Goal: Task Accomplishment & Management: Complete application form

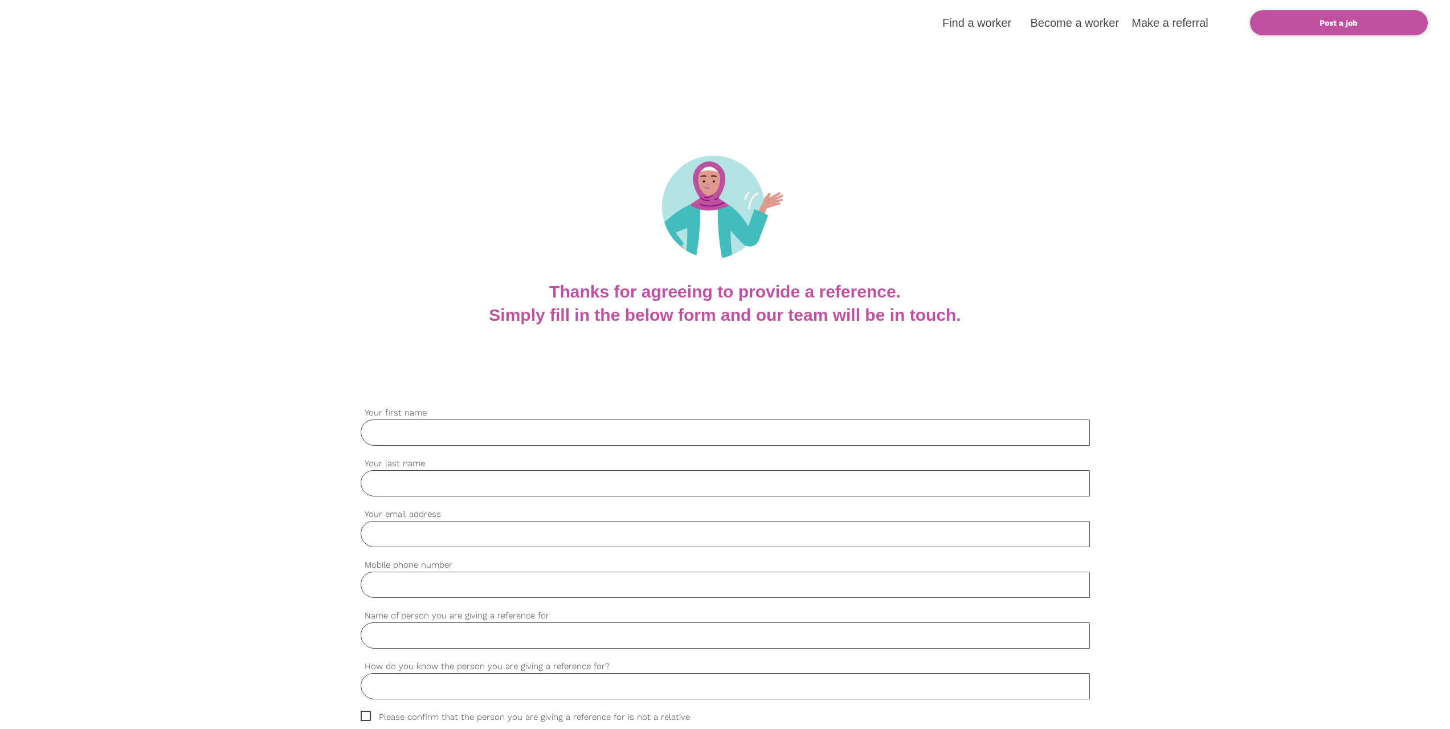
click at [488, 429] on input "Your first name" at bounding box center [725, 432] width 729 height 26
type input "Mary"
type input "Flynn"
type input "mary.flynn7@hse.ie"
type input "0867872435"
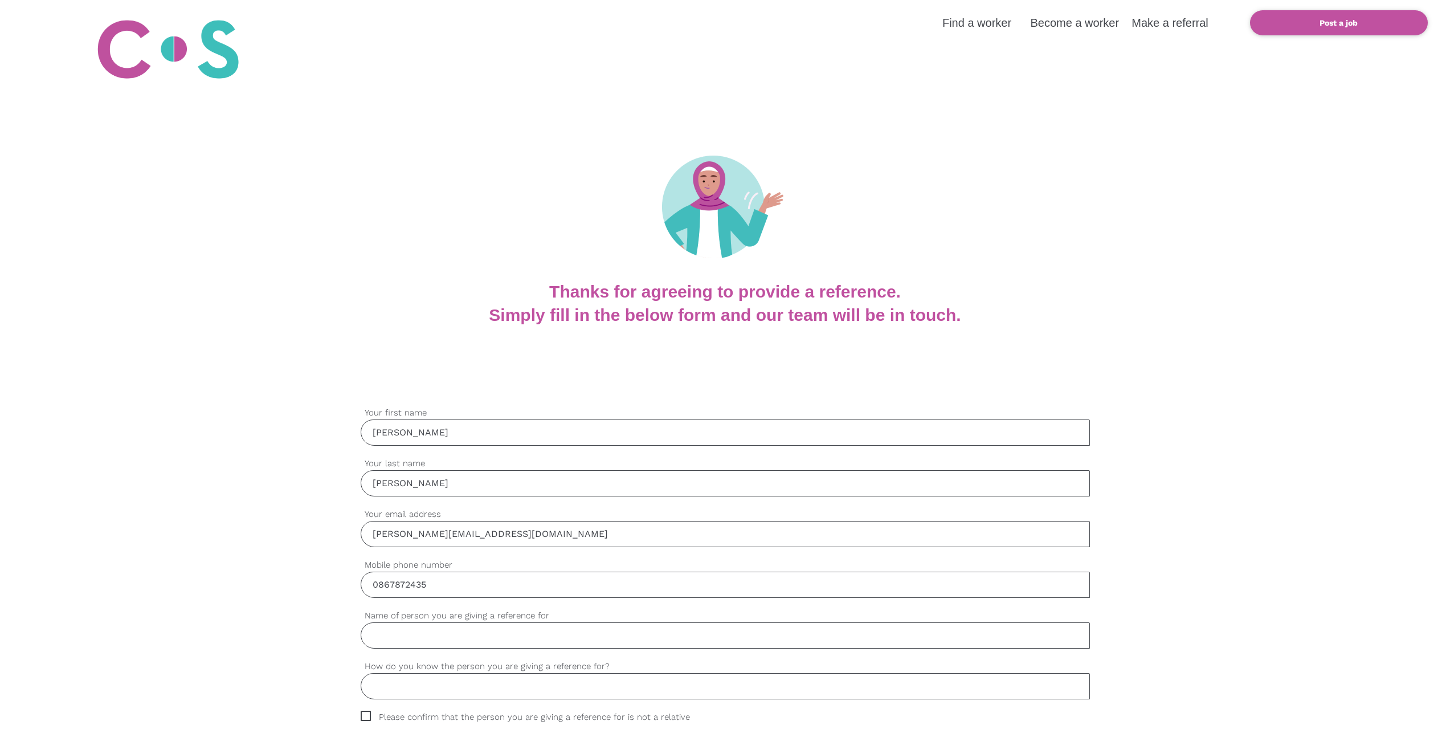
click at [447, 635] on input "Name of person you are giving a reference for" at bounding box center [725, 635] width 729 height 26
type input "Anna Healy"
click at [523, 689] on input "How do you know the person you are giving a reference for?" at bounding box center [725, 686] width 729 height 26
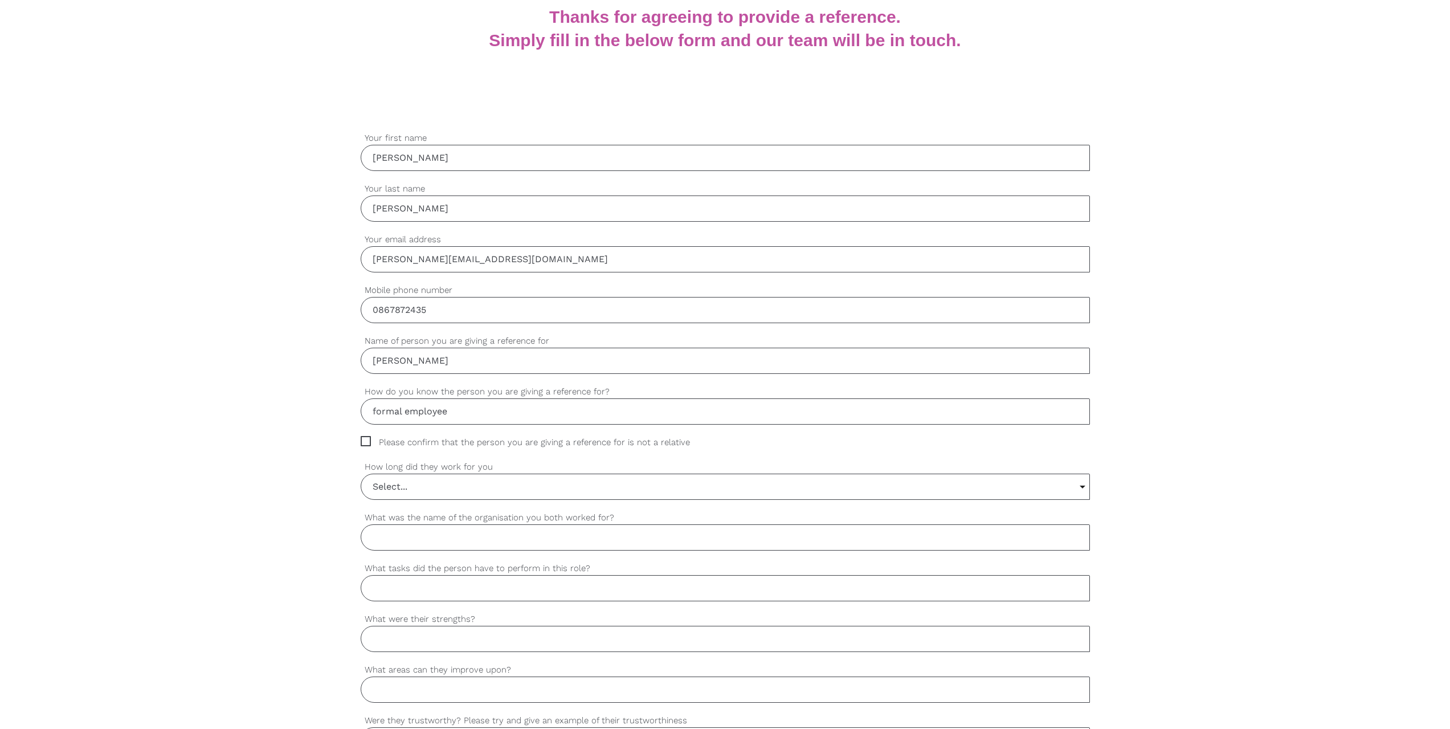
scroll to position [532, 0]
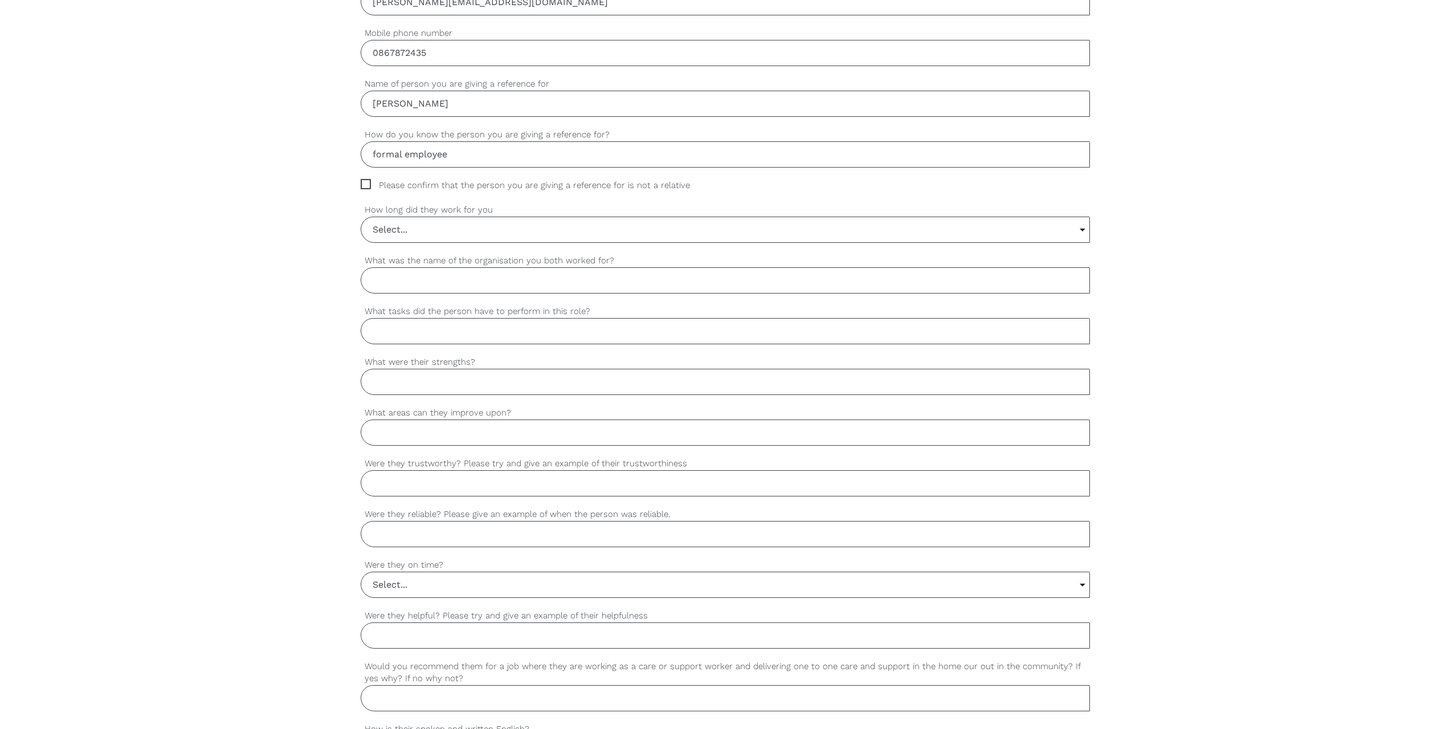
type input "formal employee"
click at [370, 183] on span "Please confirm that the person you are giving a reference for is not a relative" at bounding box center [536, 185] width 351 height 13
click at [368, 183] on input "Please confirm that the person you are giving a reference for is not a relative" at bounding box center [364, 182] width 7 height 7
click at [368, 184] on span "Please confirm that the person you are giving a reference for is not a relative" at bounding box center [536, 185] width 351 height 13
click at [368, 184] on input "Please confirm that the person you are giving a reference for is not a relative" at bounding box center [364, 182] width 7 height 7
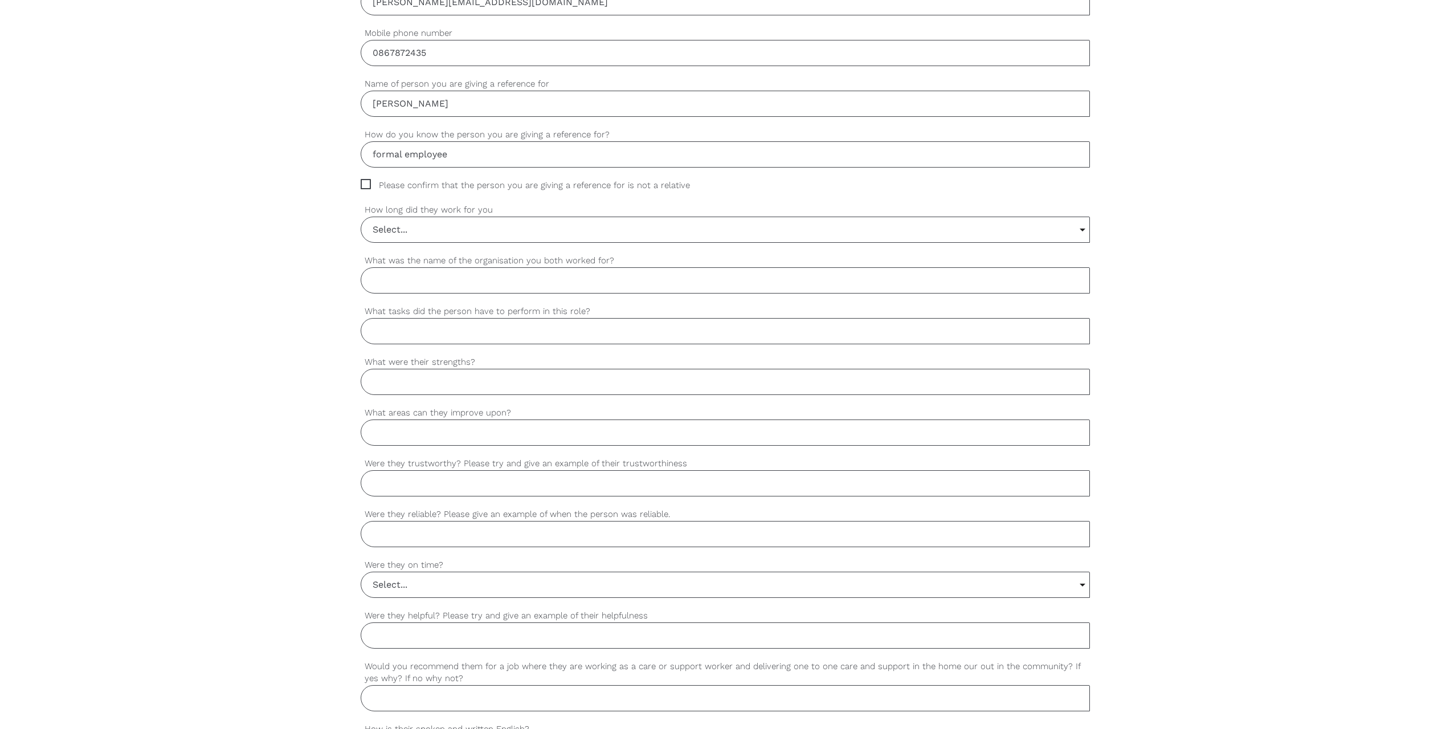
click at [363, 182] on span "Please confirm that the person you are giving a reference for is not a relative" at bounding box center [536, 185] width 351 height 13
click at [363, 182] on input "Please confirm that the person you are giving a reference for is not a relative" at bounding box center [364, 182] width 7 height 7
checkbox input "true"
click at [460, 232] on input "Select..." at bounding box center [725, 229] width 728 height 25
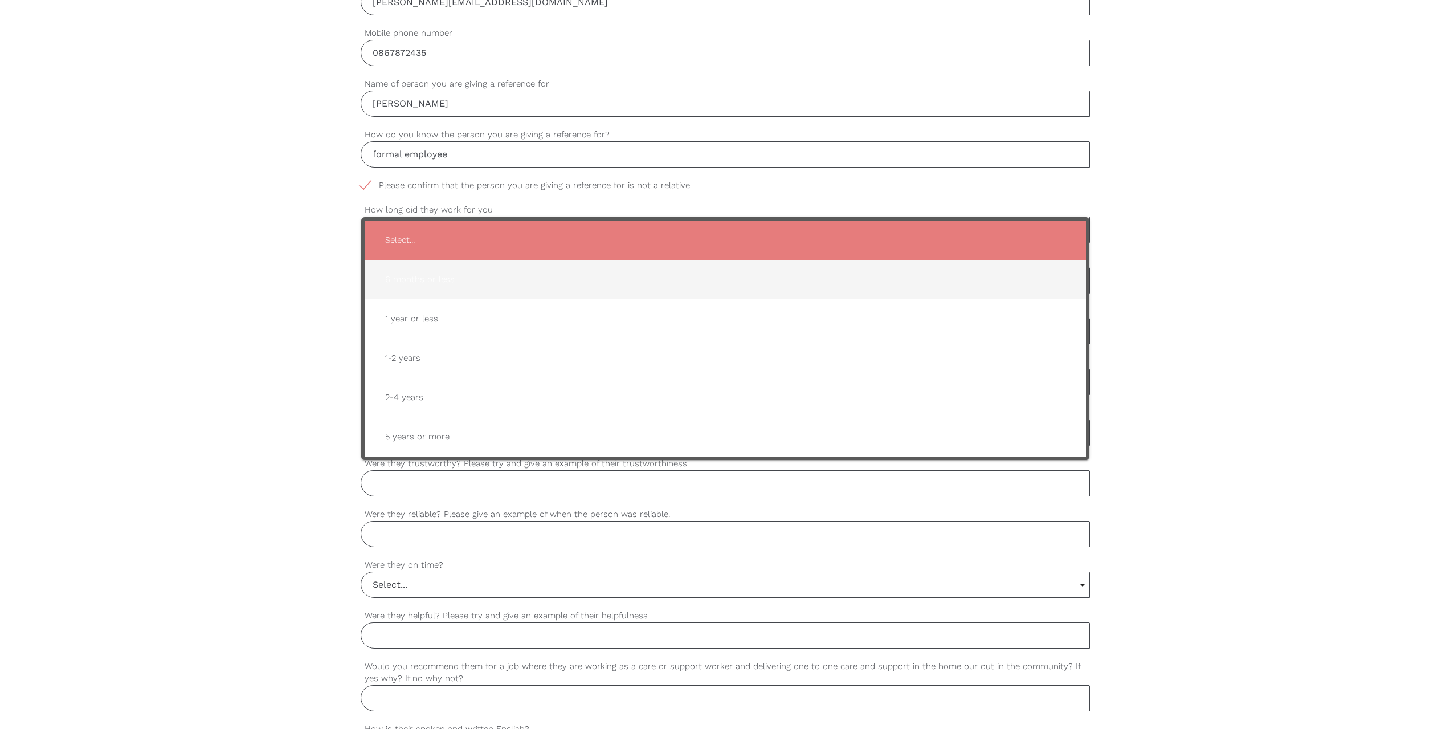
click at [466, 277] on span "6 months or less" at bounding box center [725, 280] width 699 height 28
type input "6 months or less"
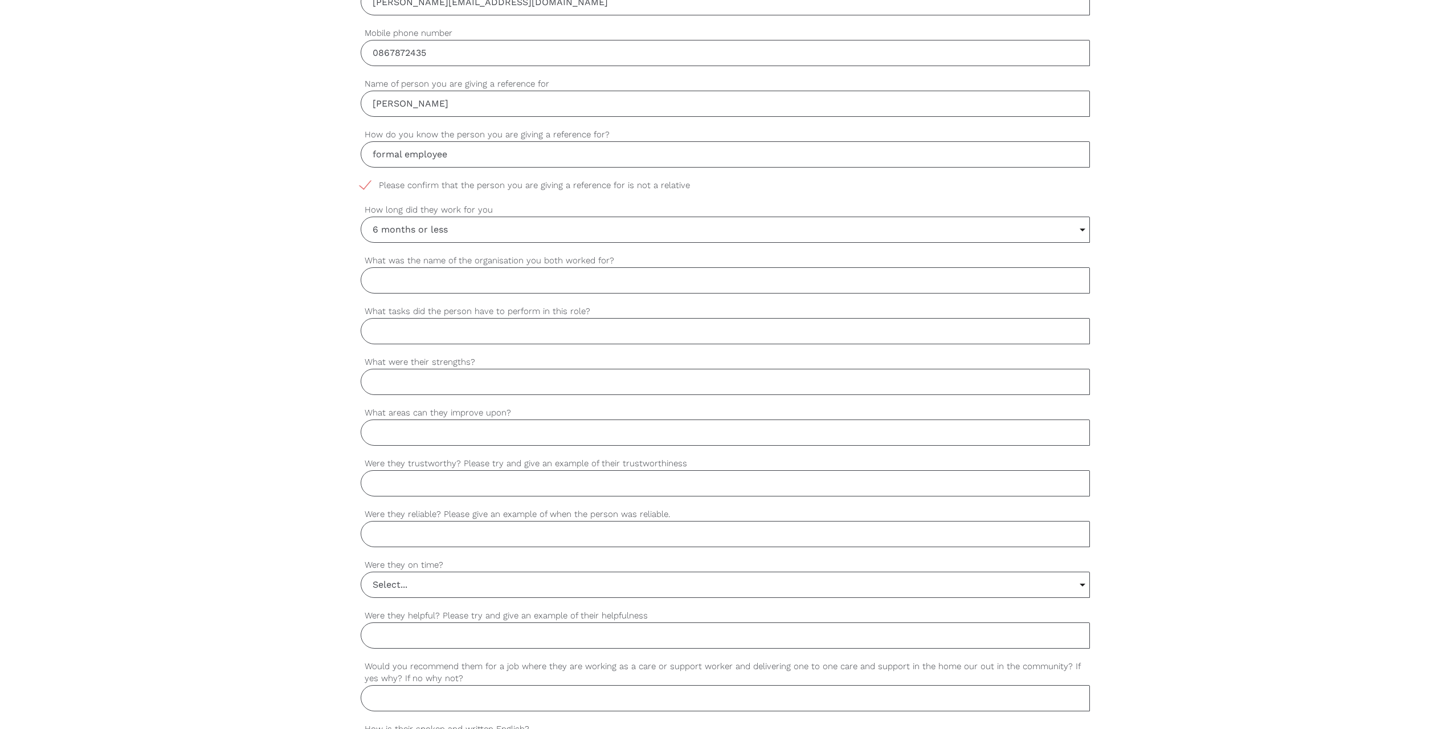
click at [474, 281] on input "What was the name of the organisation you both worked for?" at bounding box center [725, 280] width 729 height 26
click at [504, 328] on input "What tasks did the person have to perform in this role?" at bounding box center [725, 331] width 729 height 26
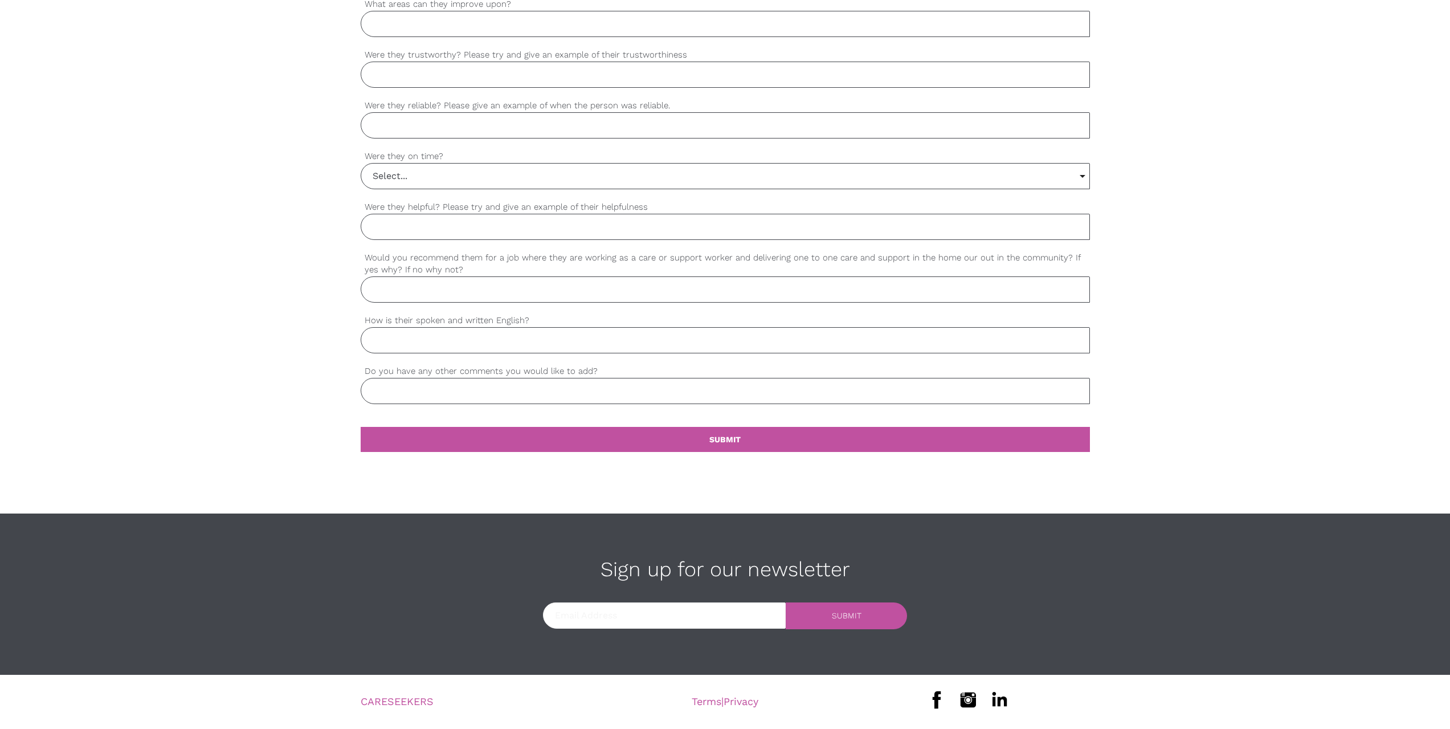
scroll to position [409, 0]
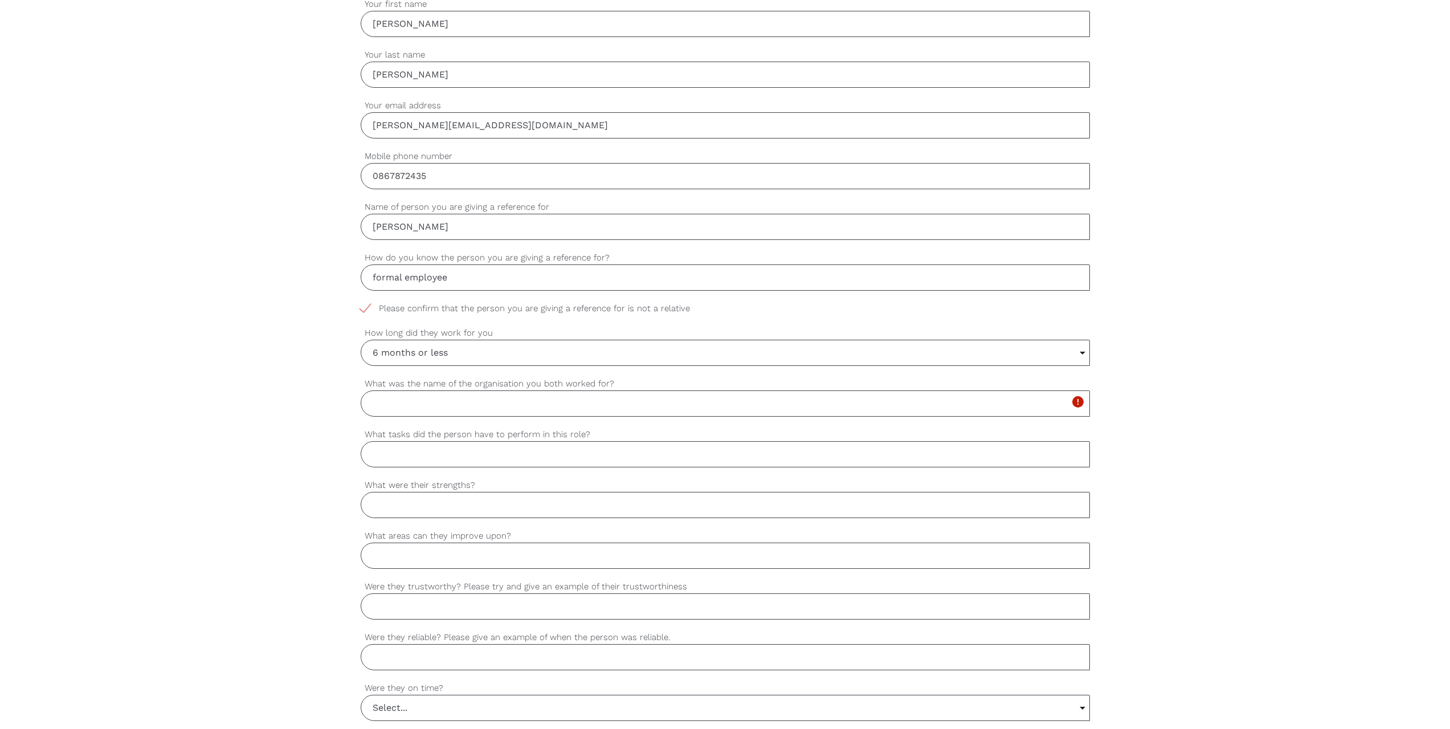
click at [463, 347] on input "6 months or less" at bounding box center [725, 352] width 728 height 25
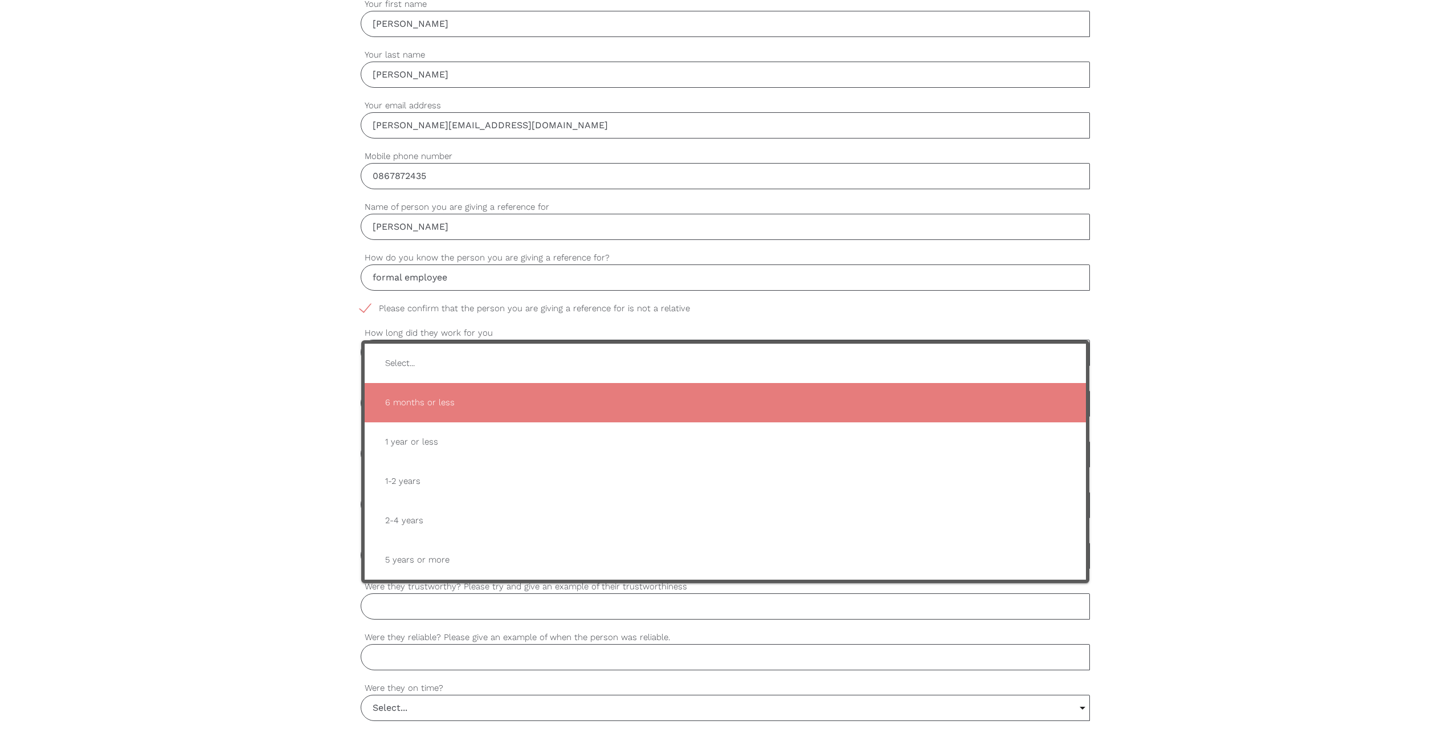
click at [477, 403] on span "6 months or less" at bounding box center [725, 403] width 699 height 28
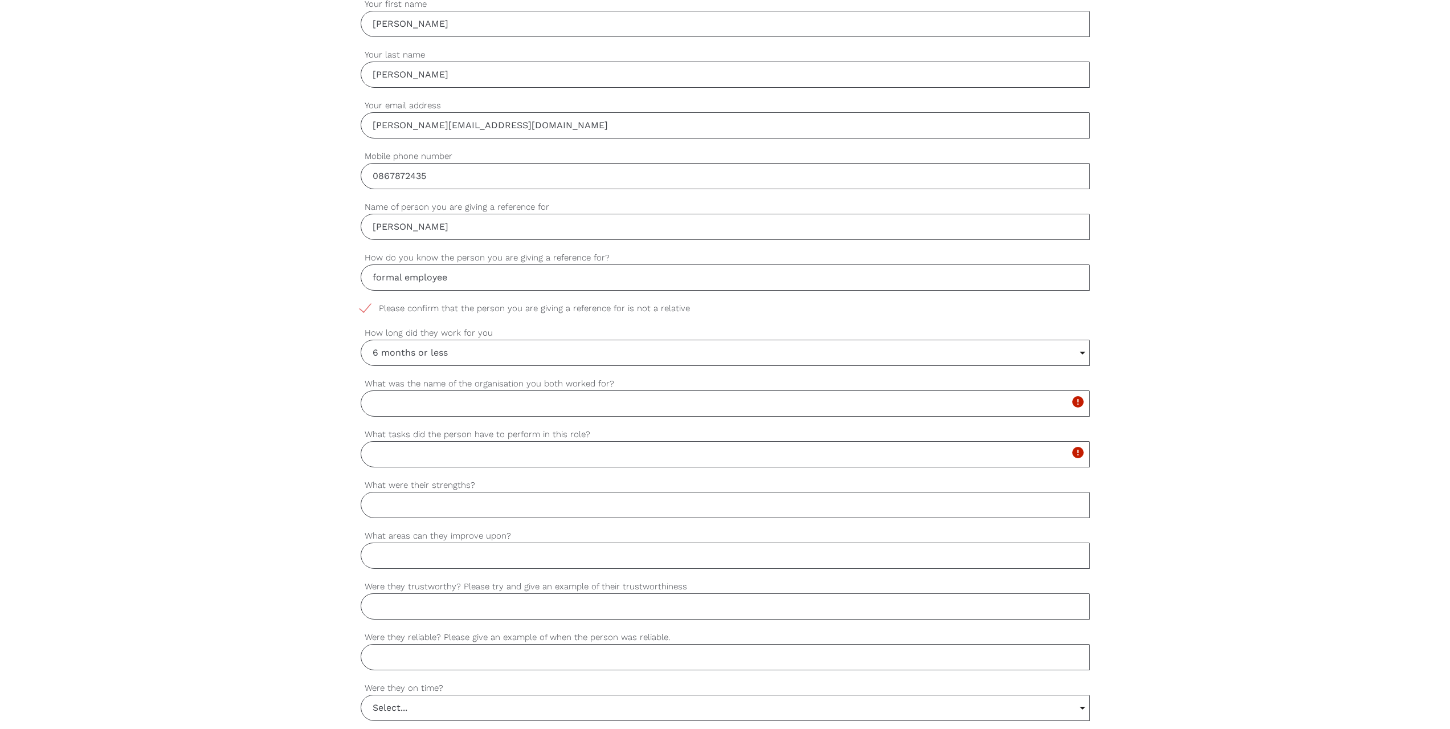
click at [455, 402] on input "What was the name of the organisation you both worked for?" at bounding box center [725, 403] width 729 height 26
type input "HSE"
click at [472, 454] on input "What tasks did the person have to perform in this role?" at bounding box center [725, 454] width 729 height 26
type input "c"
type input "y"
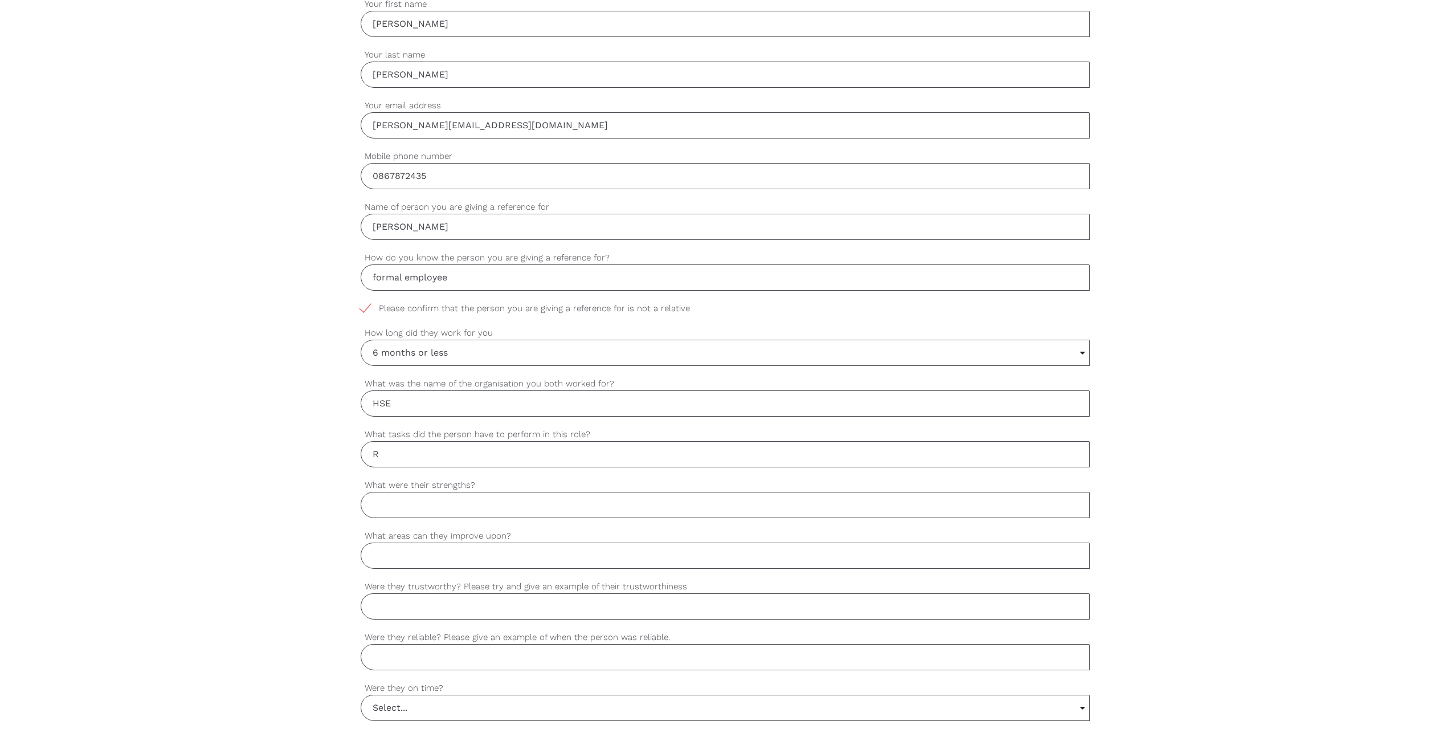
type input "R"
click at [467, 350] on input "6 months or less" at bounding box center [725, 352] width 728 height 25
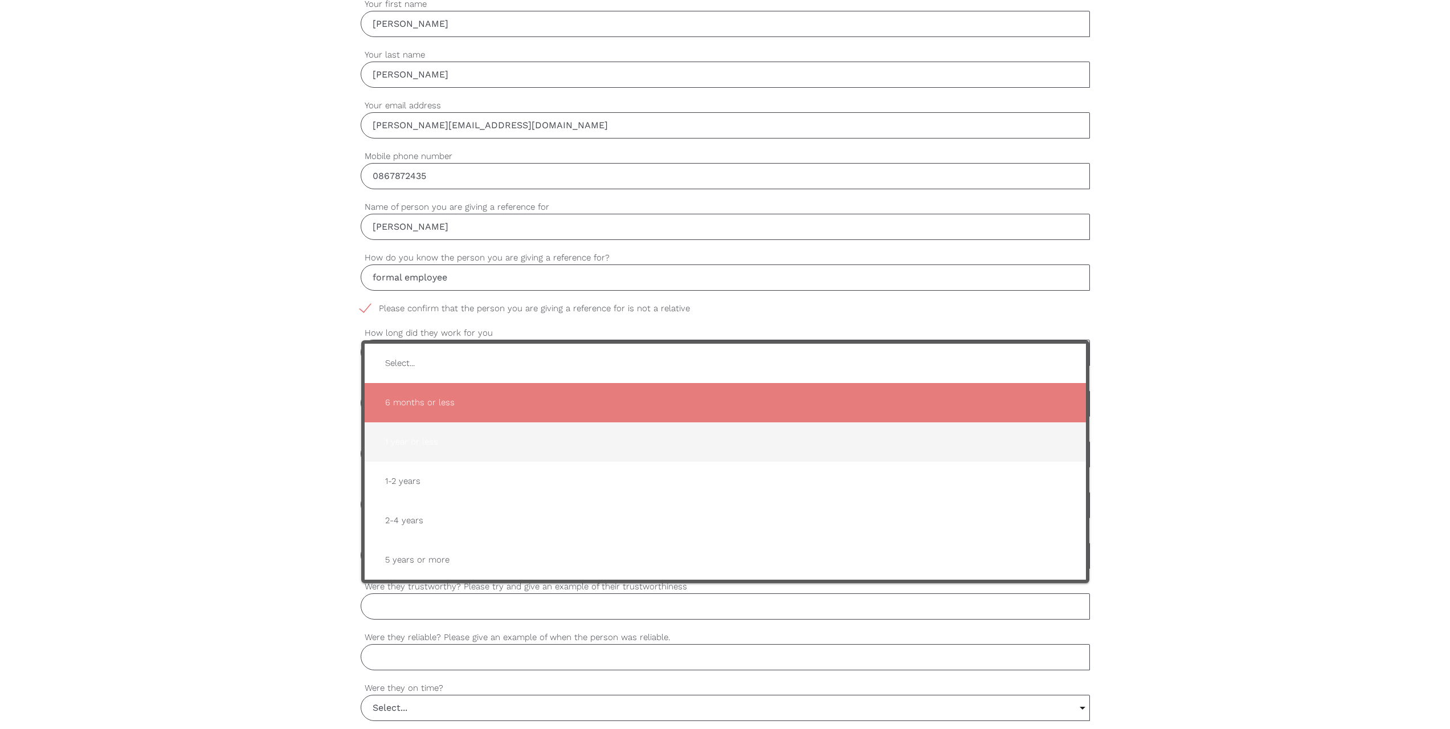
click at [461, 439] on span "1 year or less" at bounding box center [725, 442] width 699 height 28
type input "1 year or less"
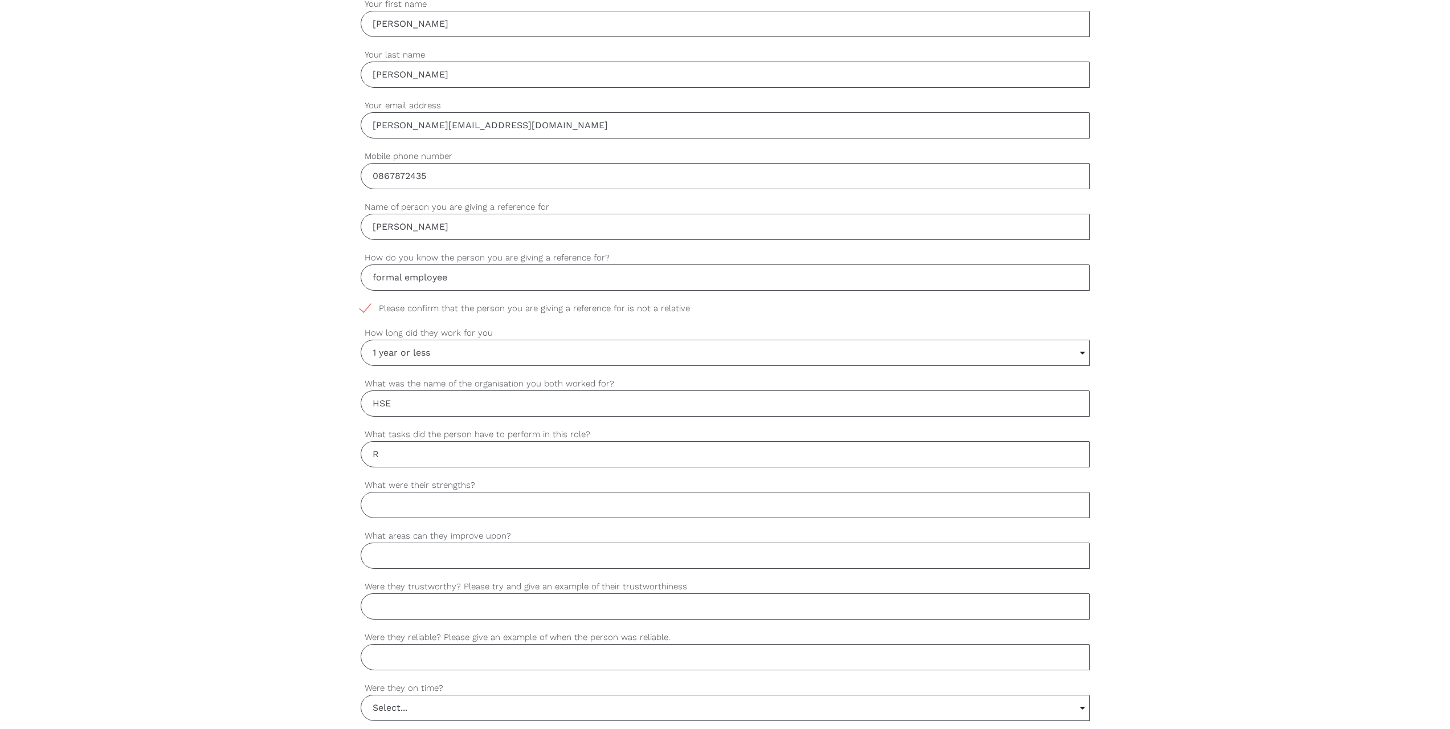
click at [415, 448] on input "R" at bounding box center [725, 454] width 729 height 26
type input "c"
type input "Contact tracer /Team lead"
click at [455, 502] on input "What were their strengths?" at bounding box center [725, 505] width 729 height 26
click at [435, 511] on input "What were their strengths?" at bounding box center [725, 505] width 729 height 26
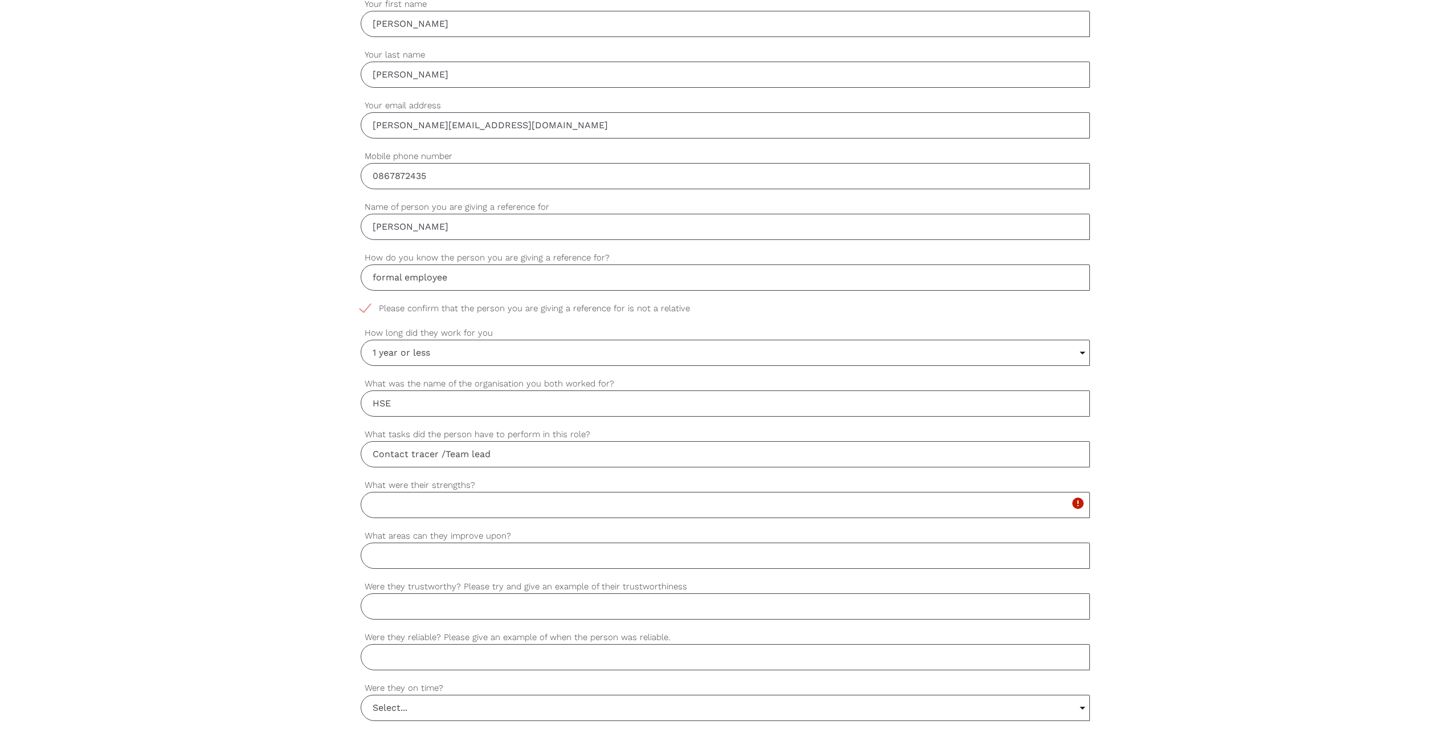
click at [446, 405] on input "HSE" at bounding box center [725, 403] width 729 height 26
drag, startPoint x: 588, startPoint y: 434, endPoint x: 367, endPoint y: 428, distance: 221.1
click at [367, 428] on label "What tasks did the person have to perform in this role?" at bounding box center [725, 434] width 729 height 13
copy label "What tasks did the person have to perform in this role?"
click at [404, 401] on input "HSE" at bounding box center [725, 403] width 729 height 26
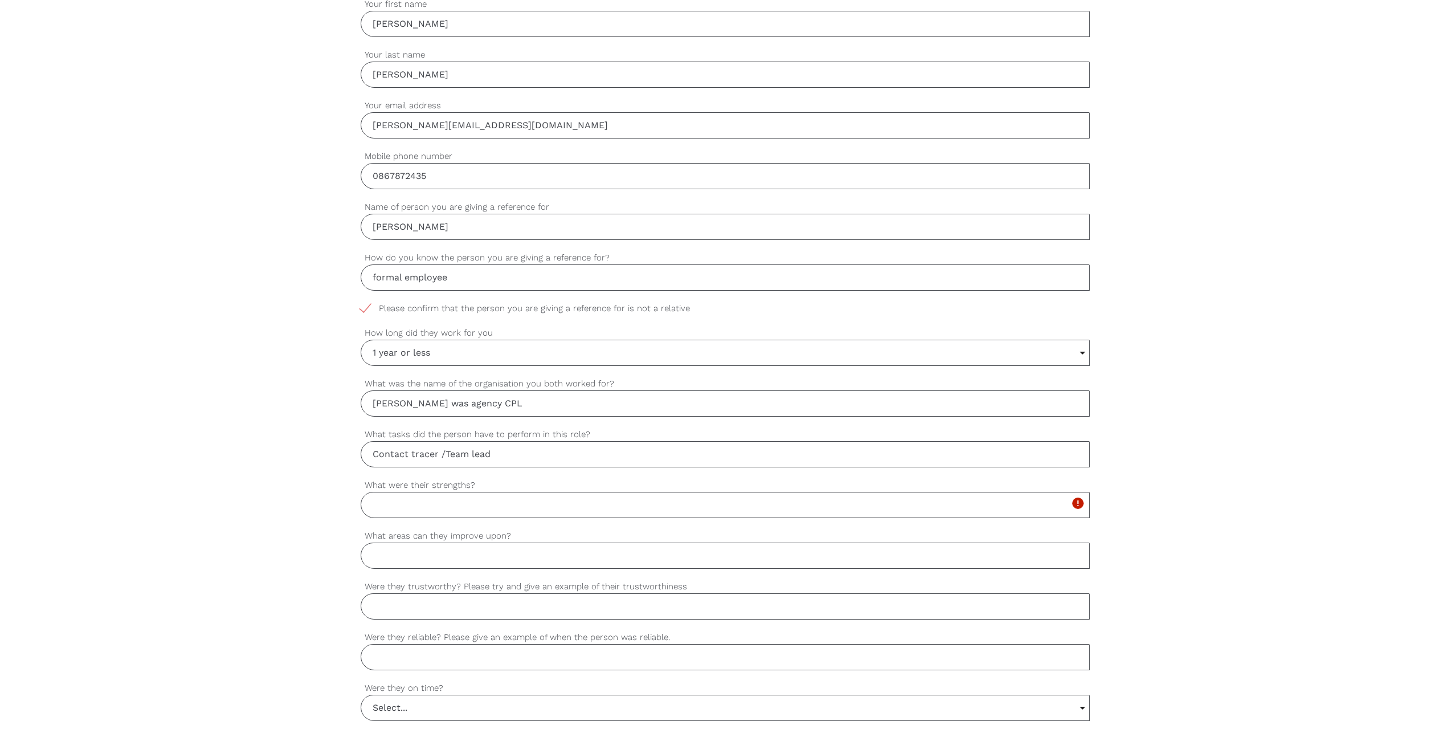
click at [396, 402] on input "HSE Anna was agency CPL" at bounding box center [725, 403] width 729 height 26
click at [372, 401] on input "HSE (Anna was agency CPL" at bounding box center [725, 403] width 729 height 26
click at [557, 402] on input "I worked for HSE (Anna was agency CPL" at bounding box center [725, 403] width 729 height 26
drag, startPoint x: 695, startPoint y: 401, endPoint x: 362, endPoint y: 404, distance: 333.3
click at [362, 404] on input "I worked for HSE (Anna was agency CPL working on project with us )" at bounding box center [725, 403] width 729 height 26
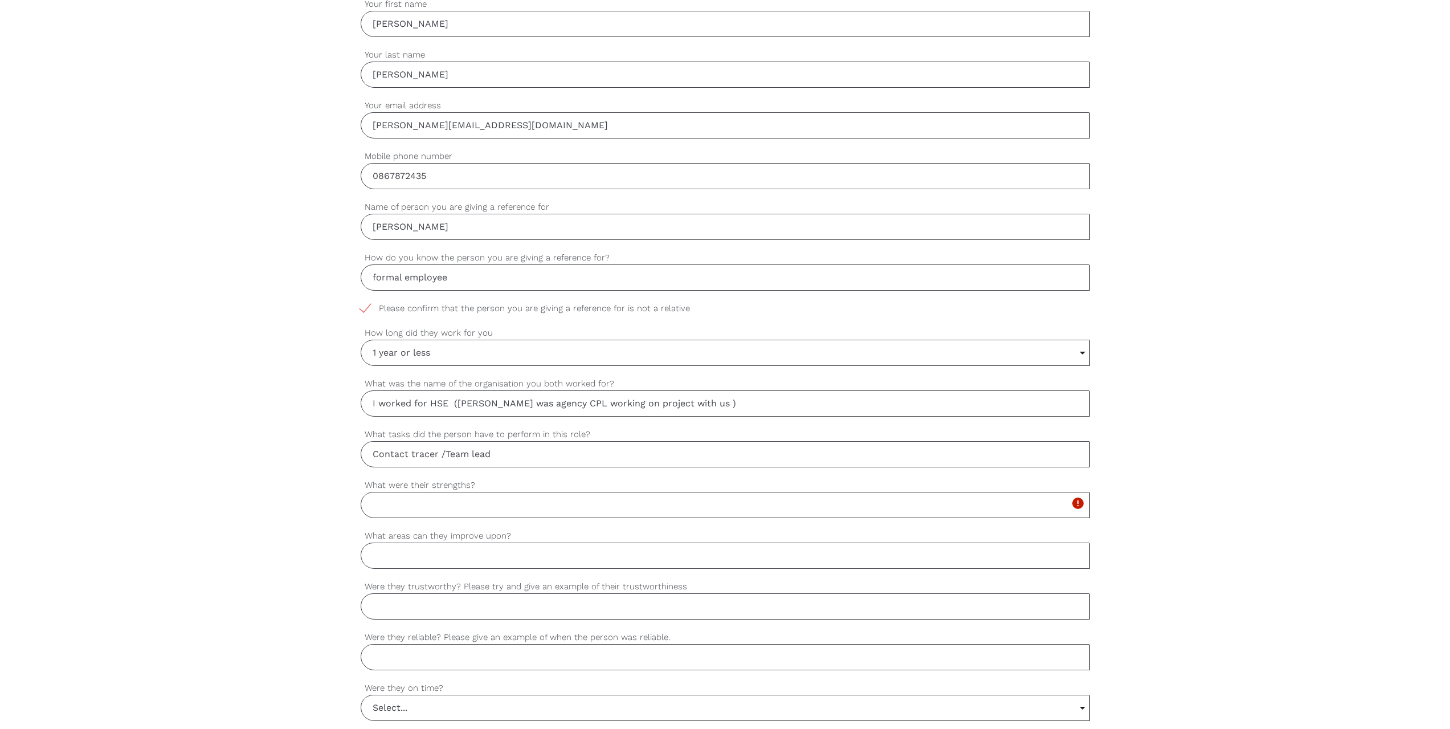
type input "I worked for HSE (Anna was agency CPL working on project with us )"
click at [670, 405] on input "I worked for HSE (Anna was agency CPL working on project with us )" at bounding box center [725, 403] width 729 height 26
click at [382, 405] on input "What was the name of the organisation you both worked for?" at bounding box center [725, 403] width 729 height 26
drag, startPoint x: 382, startPoint y: 405, endPoint x: 380, endPoint y: 397, distance: 8.2
click at [380, 397] on input "What was the name of the organisation you both worked for?" at bounding box center [725, 403] width 729 height 26
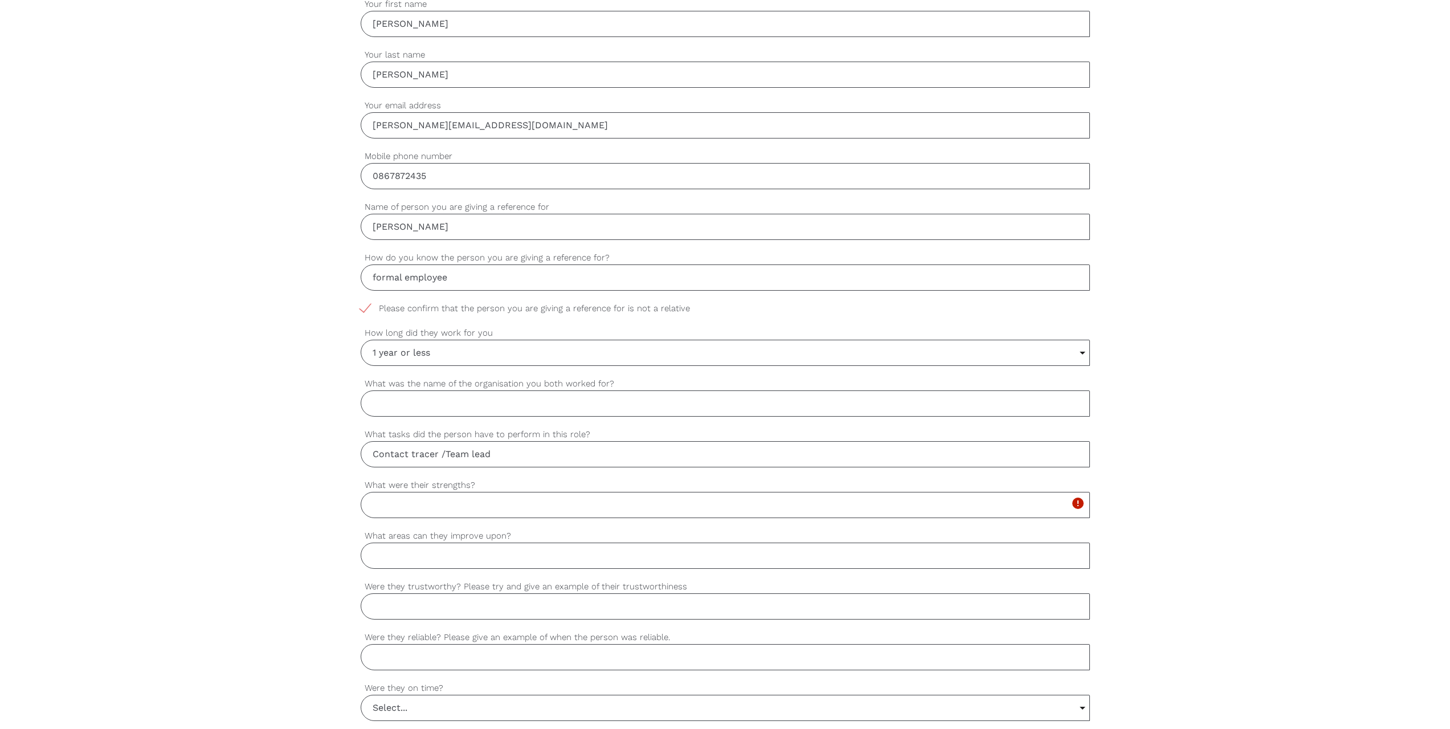
paste input "During my time with the Health Service Executive, I worked alongside Anna, who …"
type input "During my time with the Health Service Executive, I worked alongside Anna, who …"
click at [411, 399] on input "During my time with the Health Service Executive, I worked alongside Anna, who …" at bounding box center [725, 403] width 729 height 26
drag, startPoint x: 374, startPoint y: 399, endPoint x: 1068, endPoint y: 419, distance: 694.3
click at [1068, 419] on div "settings During my time with the Health Service Executive, I worked alongside A…" at bounding box center [725, 402] width 729 height 51
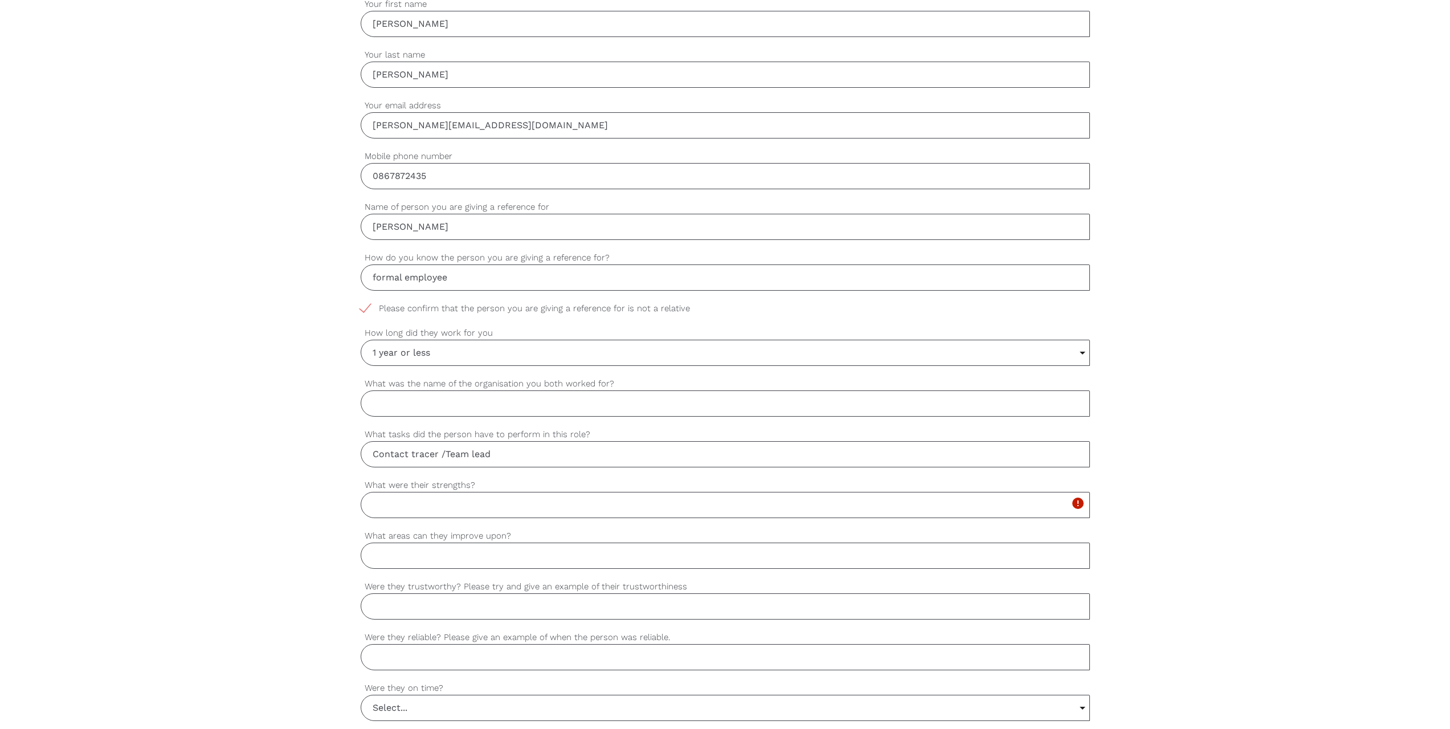
click at [387, 409] on input "What was the name of the organisation you both worked for?" at bounding box center [725, 403] width 729 height 26
paste input "For clarity, I worked for the Health Service Executive. Anna participated on th…"
click at [459, 402] on input "For clarity, I worked for the Health Service Executive. Anna participated on th…" at bounding box center [725, 403] width 729 height 26
click at [1054, 408] on input "For clarity, I work for the Health Service Executive. Anna participated on the …" at bounding box center [725, 403] width 729 height 26
drag, startPoint x: 1049, startPoint y: 406, endPoint x: 625, endPoint y: 399, distance: 424.0
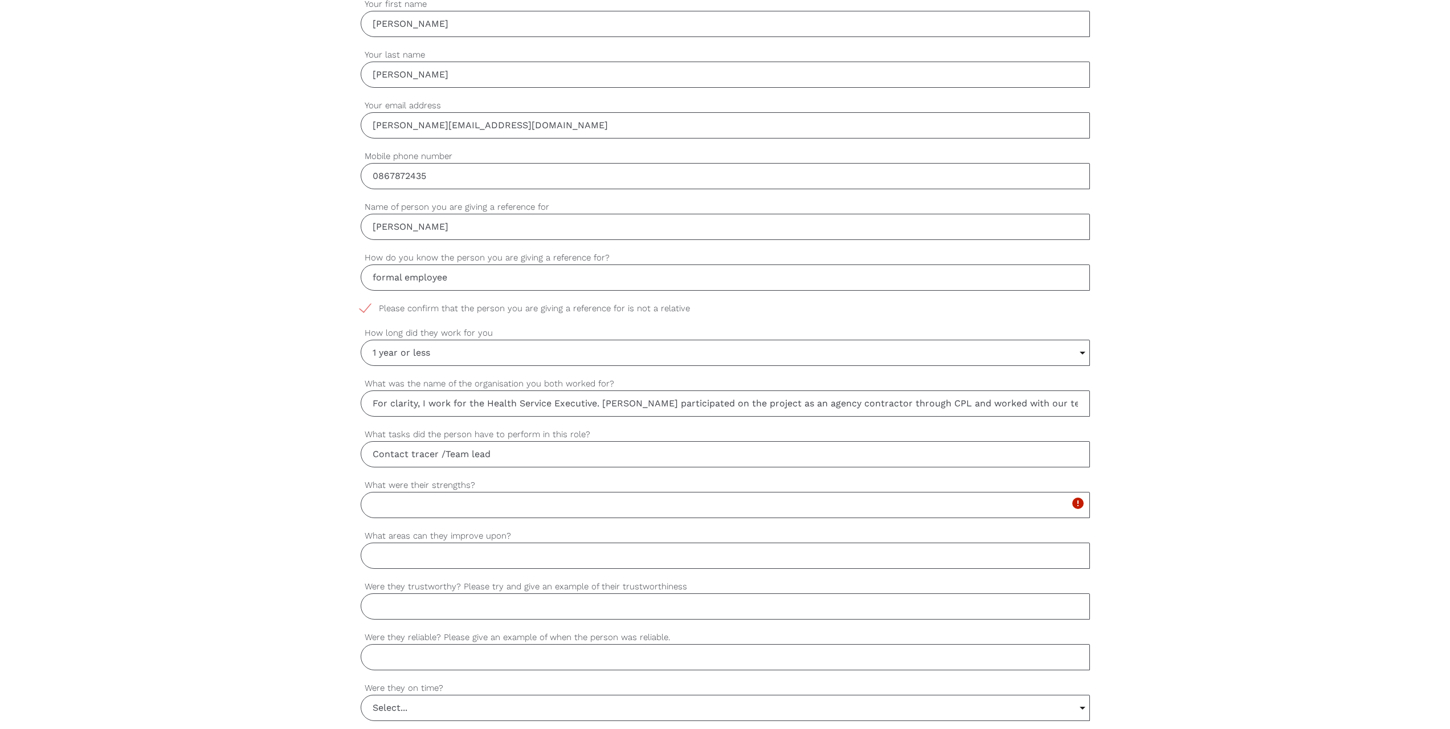
click at [625, 399] on input "For clarity, I work for the Health Service Executive. Anna participated on the …" at bounding box center [725, 403] width 729 height 26
paste input "Anna was contracted via CPL agency and worked with us on the project."
click at [623, 403] on input "For clarity, I work for the Health Service Executive. Anna Anna was contracted …" at bounding box center [725, 403] width 729 height 26
click at [893, 402] on input "For clarity, I work for the Health Service Executive. Anna was contracted via C…" at bounding box center [725, 403] width 729 height 26
type input "For clarity, I work for the Health Service Executive. Anna was contracted via C…"
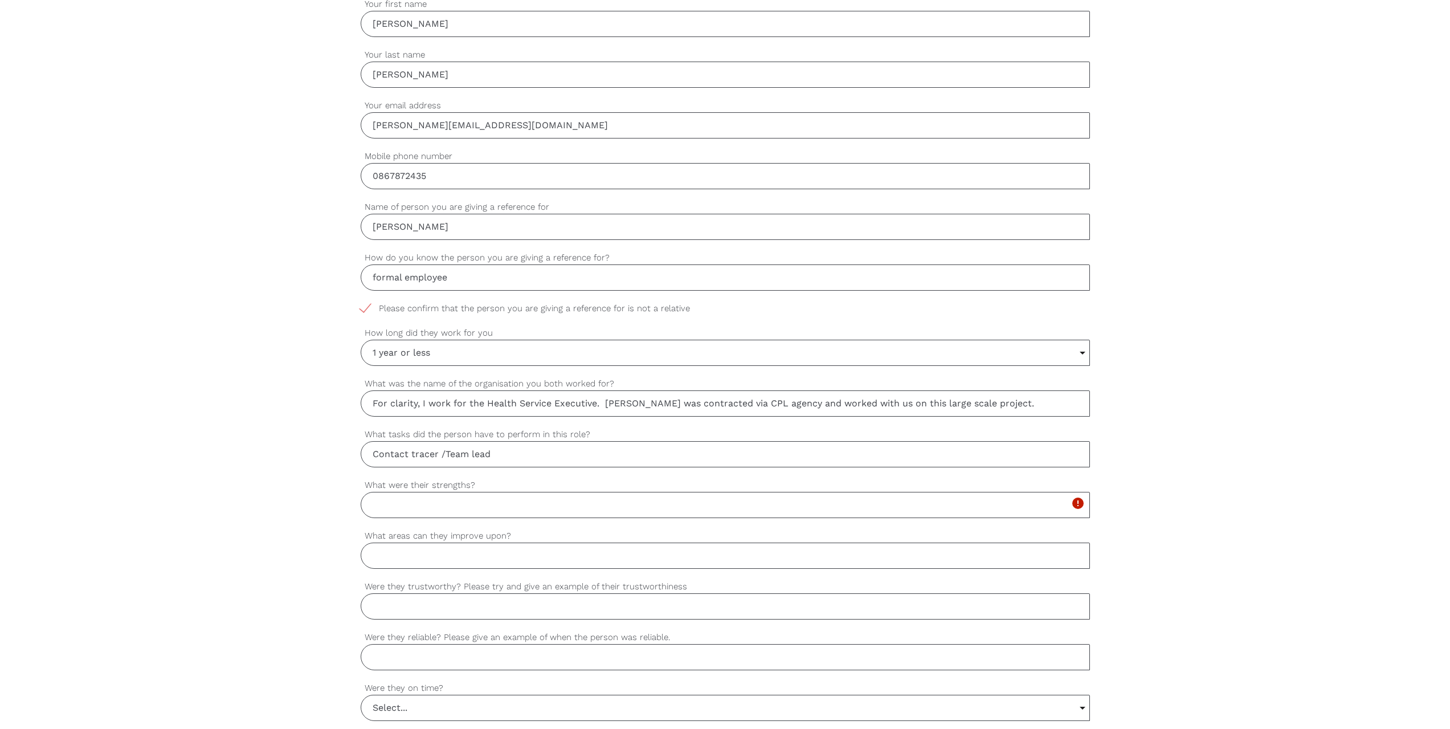
click at [499, 451] on input "Contact tracer /Team lead" at bounding box center [725, 454] width 729 height 26
drag, startPoint x: 430, startPoint y: 500, endPoint x: 409, endPoint y: 502, distance: 21.8
click at [428, 500] on input "What were their strengths?" at bounding box center [725, 505] width 729 height 26
paste input "Anna worked with us on the HSE project as a Team Lead Contact Tracer through CP…"
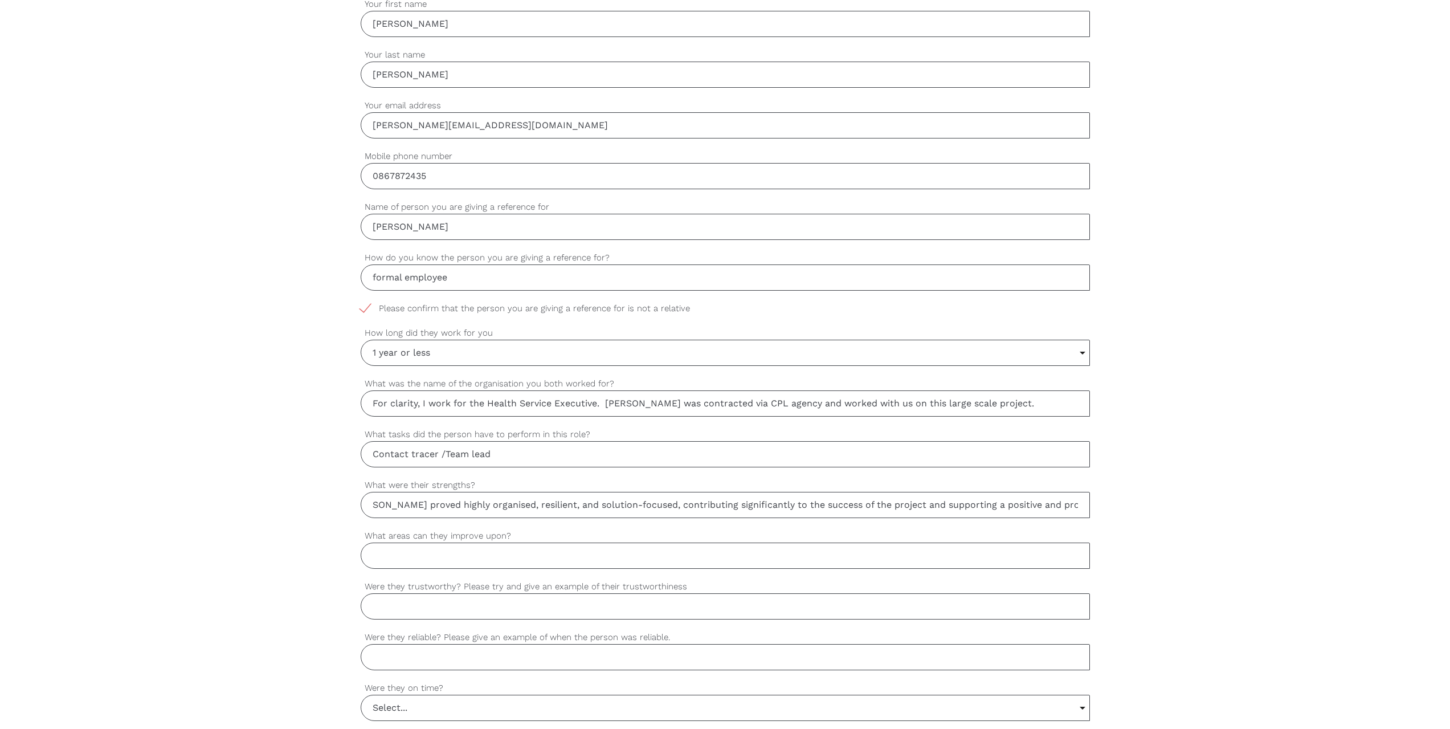
click at [373, 503] on input "Anna worked with us on the HSE project as a Team Lead Contact Tracer through CP…" at bounding box center [725, 505] width 729 height 26
type input "Anna worked with us on the HSE project as a Team Lead Contact Tracer through CP…"
click at [466, 558] on input "What areas can they improve upon?" at bounding box center [725, 555] width 729 height 26
drag, startPoint x: 512, startPoint y: 535, endPoint x: 397, endPoint y: 544, distance: 115.4
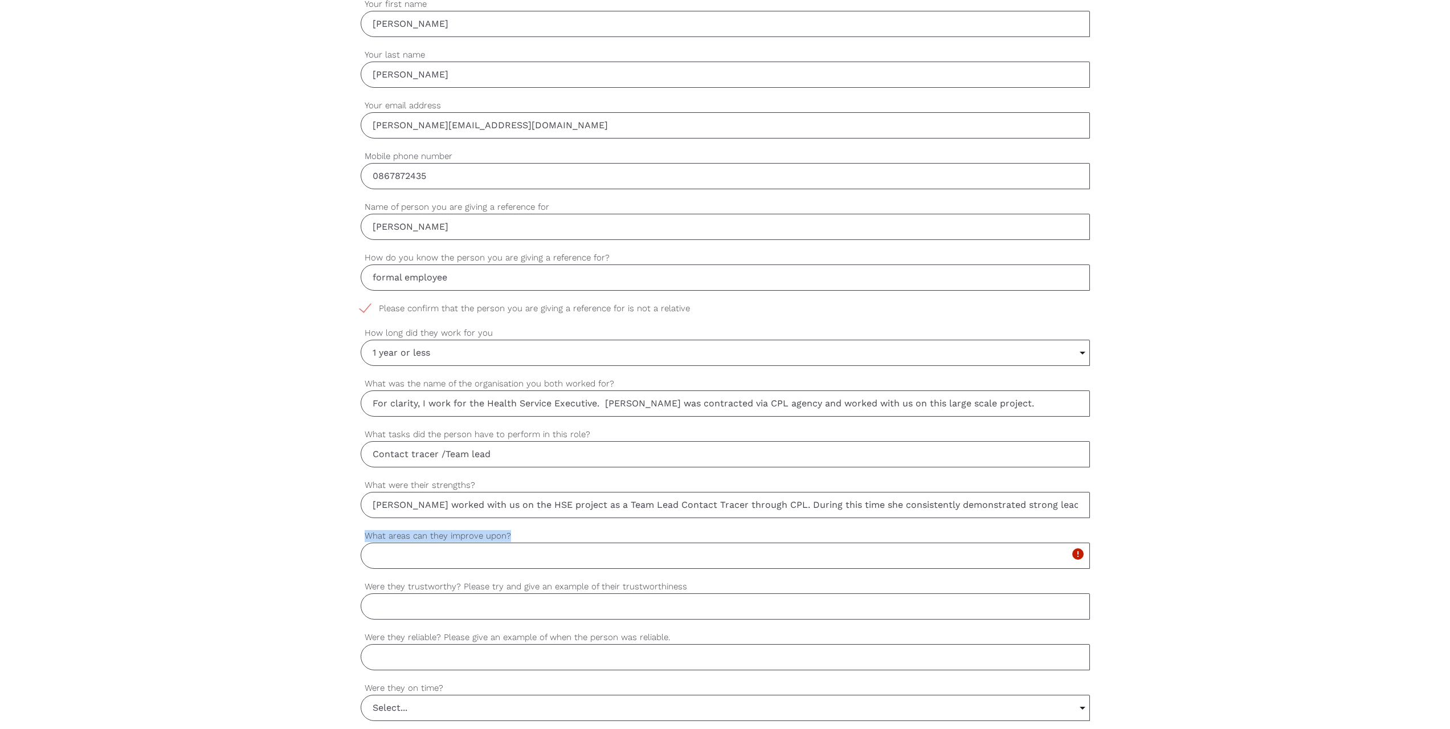
click at [395, 546] on div "What areas can they improve upon? Please complete this mandatory field. error" at bounding box center [725, 548] width 729 height 39
copy div "What areas can they improve upon?"
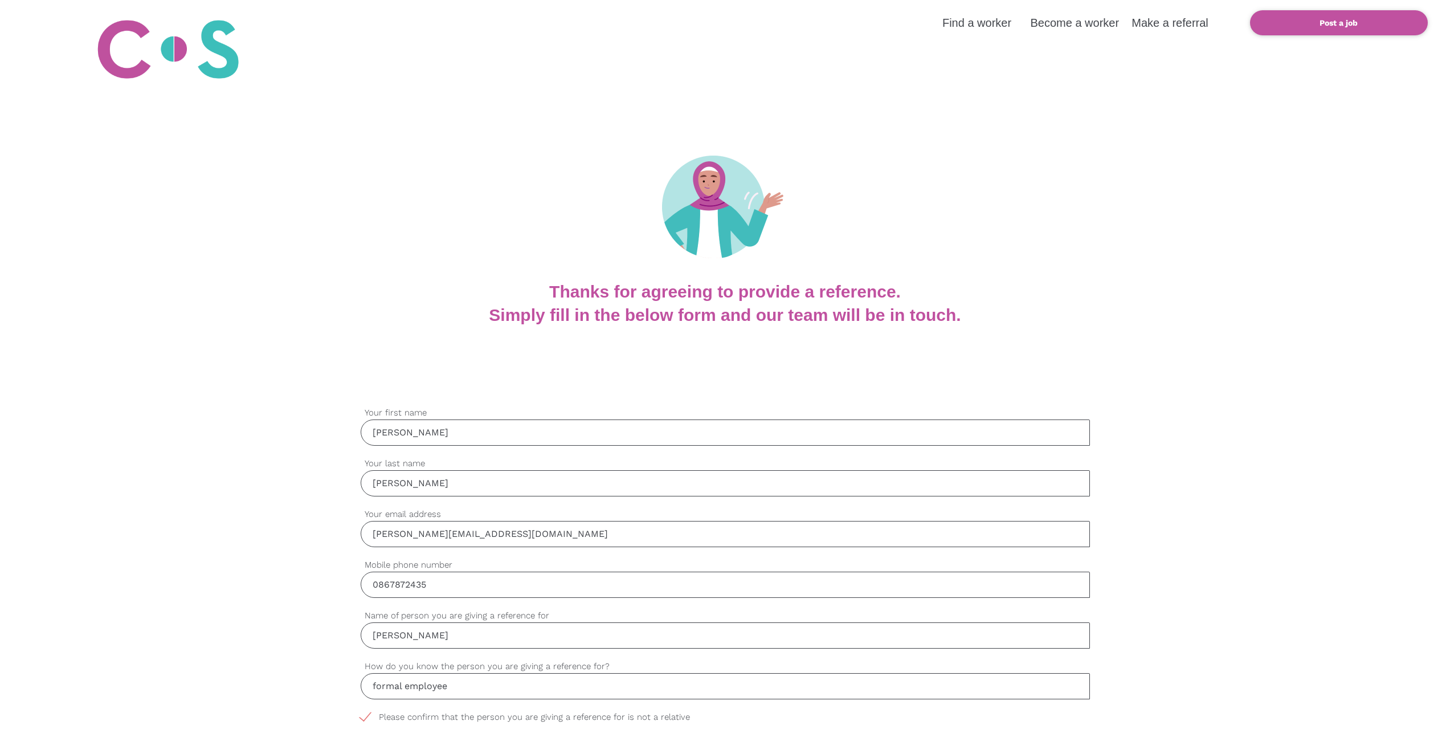
scroll to position [532, 0]
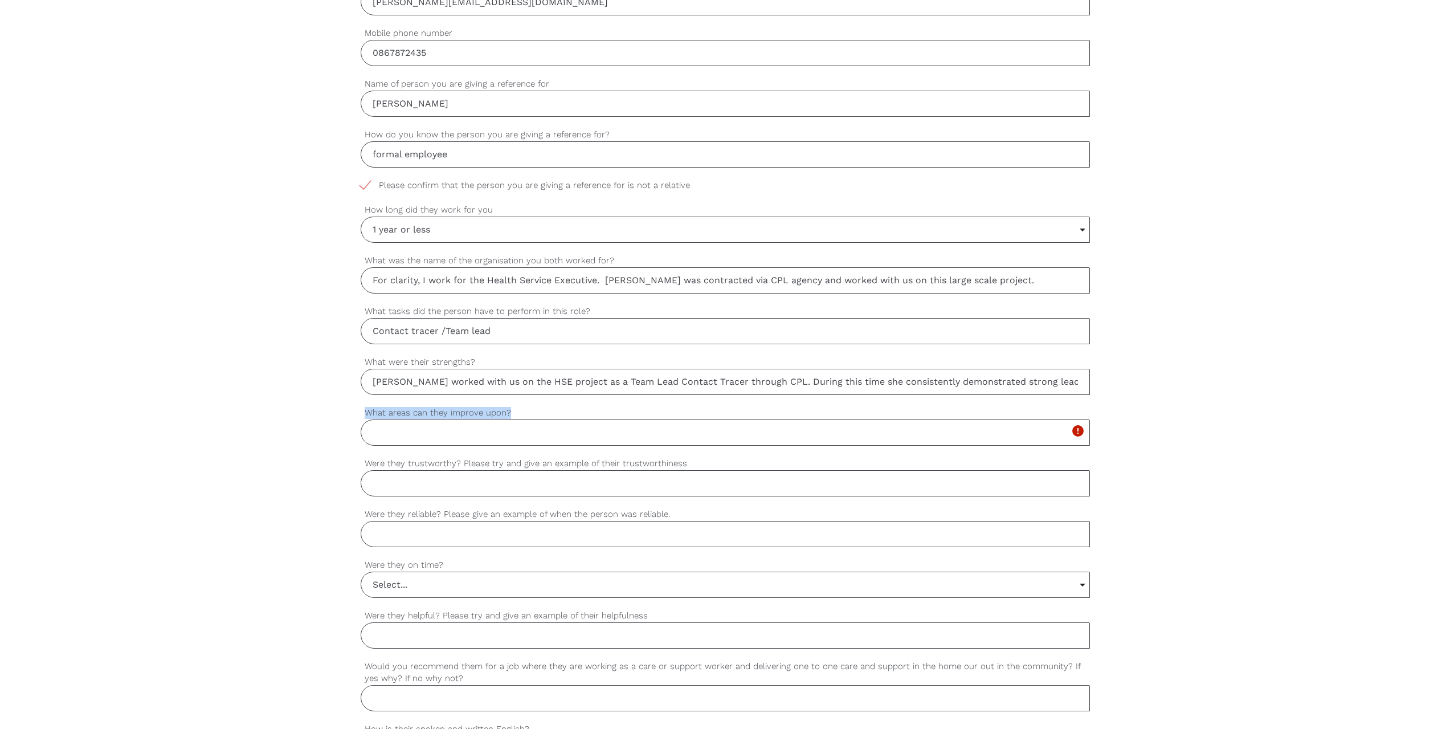
click at [391, 441] on input "What areas can they improve upon?" at bounding box center [725, 432] width 729 height 26
click at [387, 435] on input "What areas can they improve upon?" at bounding box center [725, 432] width 729 height 26
paste input "Anna contributed positively as a Team Lead Contact Tracer with CPL on the HSE p…"
type input "Anna contributed positively as a Team Lead Contact Tracer with CPL on the HSE p…"
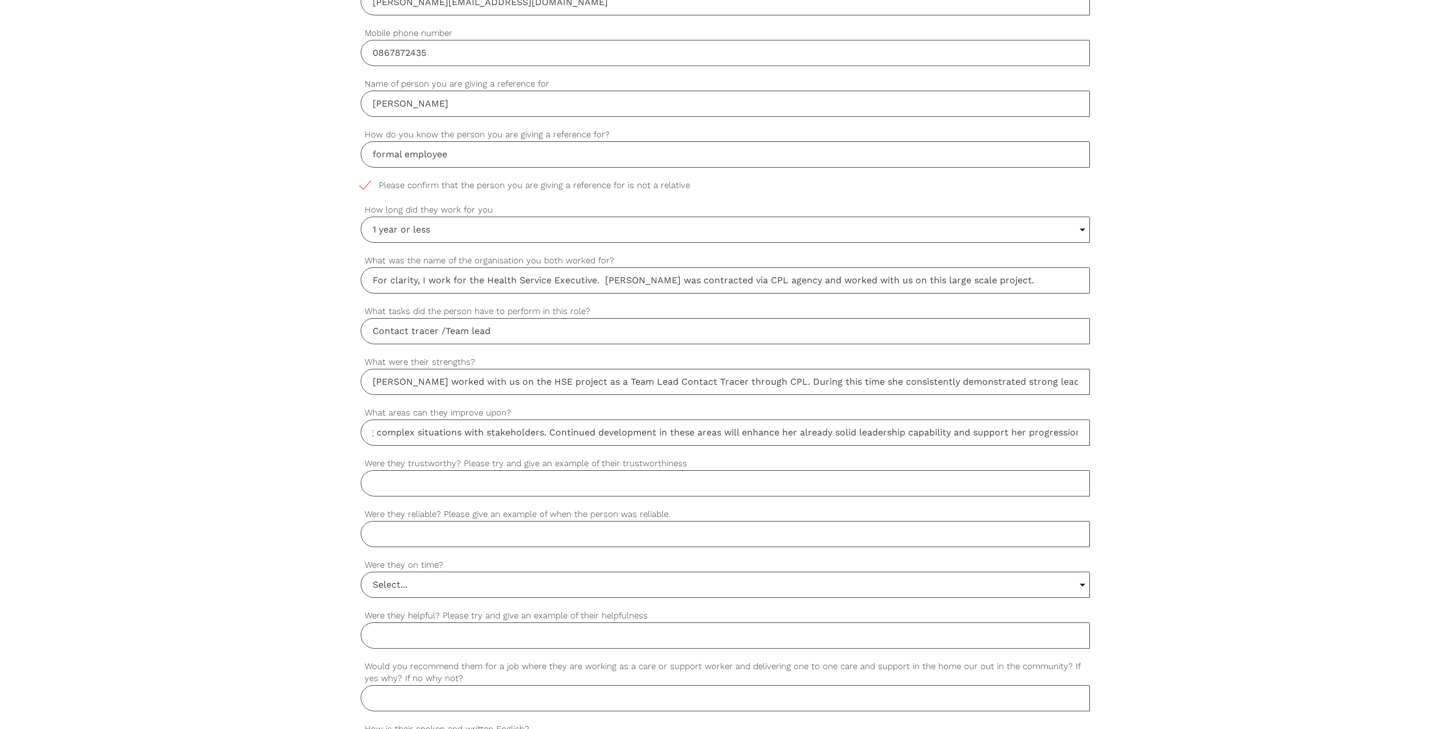
scroll to position [0, 0]
click at [406, 479] on input "Were they trustworthy? Please try and give an example of their trustworthiness" at bounding box center [725, 483] width 729 height 26
drag, startPoint x: 684, startPoint y: 465, endPoint x: 386, endPoint y: 472, distance: 297.5
click at [386, 472] on div "Were they trustworthy? Please try and give an example of their trustworthiness …" at bounding box center [725, 476] width 729 height 39
copy div "Were they trustworthy? Please try and give an example of their trustworthiness"
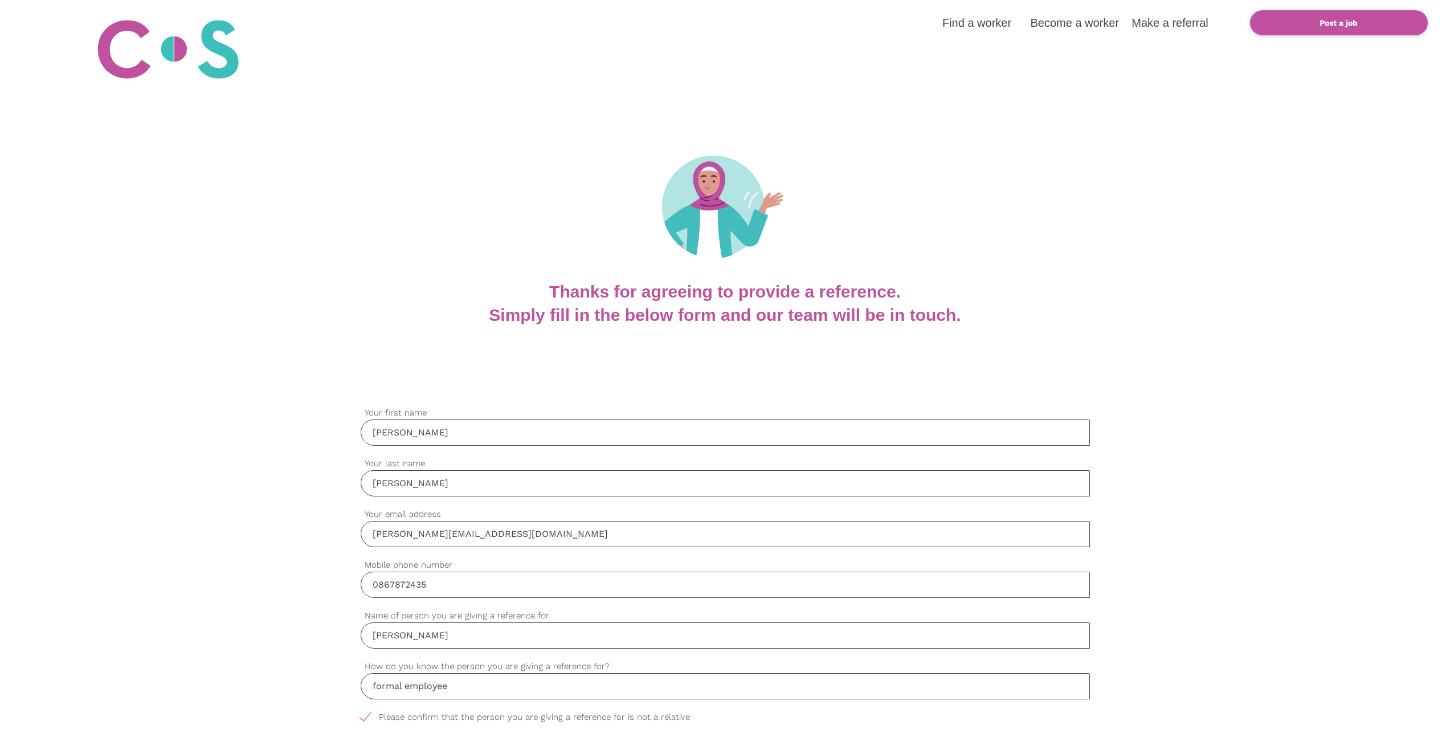
scroll to position [532, 0]
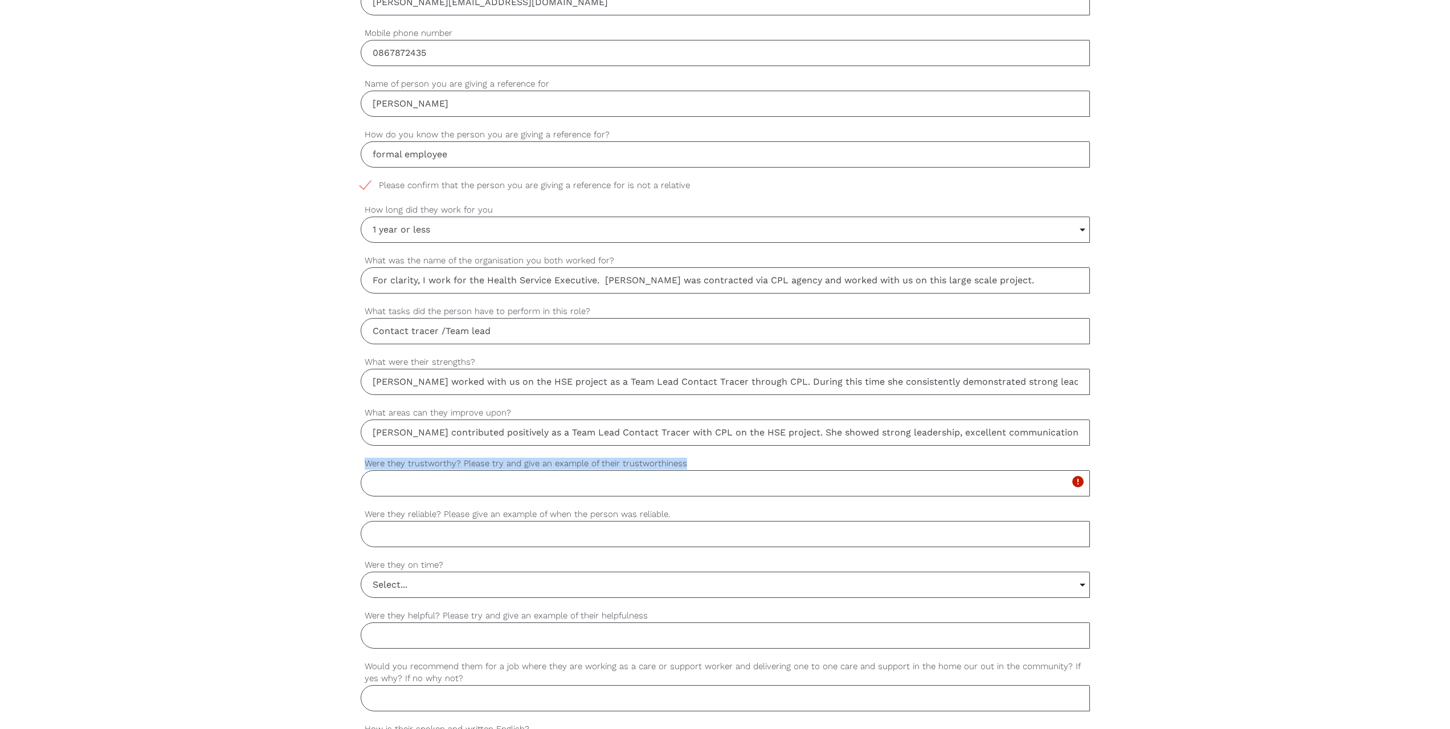
click at [390, 484] on input "Were they trustworthy? Please try and give an example of their trustworthiness" at bounding box center [725, 483] width 729 height 26
paste input "Anna was consistently trustworthy and reliable in her role as Team Lead Contact…"
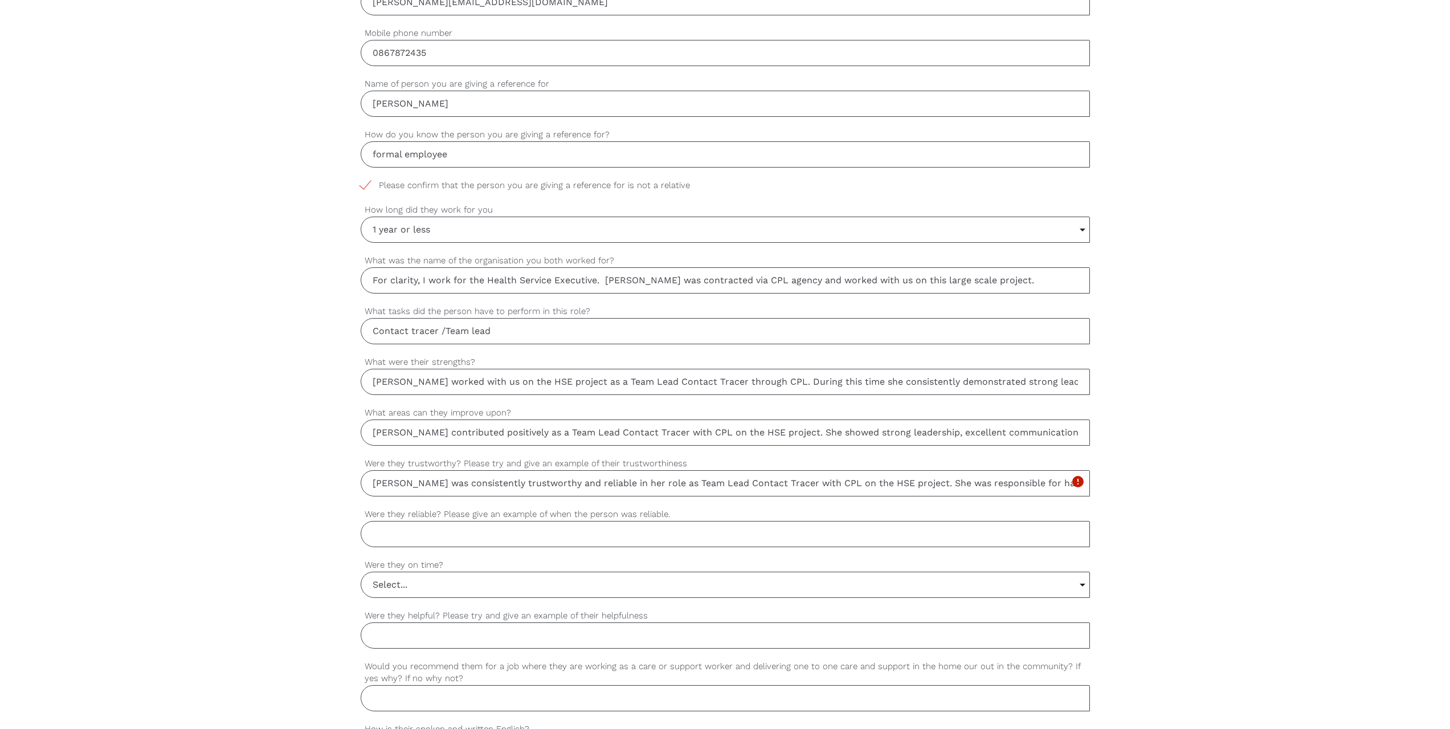
scroll to position [0, 1970]
type input "Anna was consistently trustworthy and reliable in her role as Team Lead Contact…"
drag, startPoint x: 677, startPoint y: 513, endPoint x: 361, endPoint y: 508, distance: 316.3
click at [361, 508] on label "Were they reliable? Please give an example of when the person was reliable." at bounding box center [725, 514] width 729 height 13
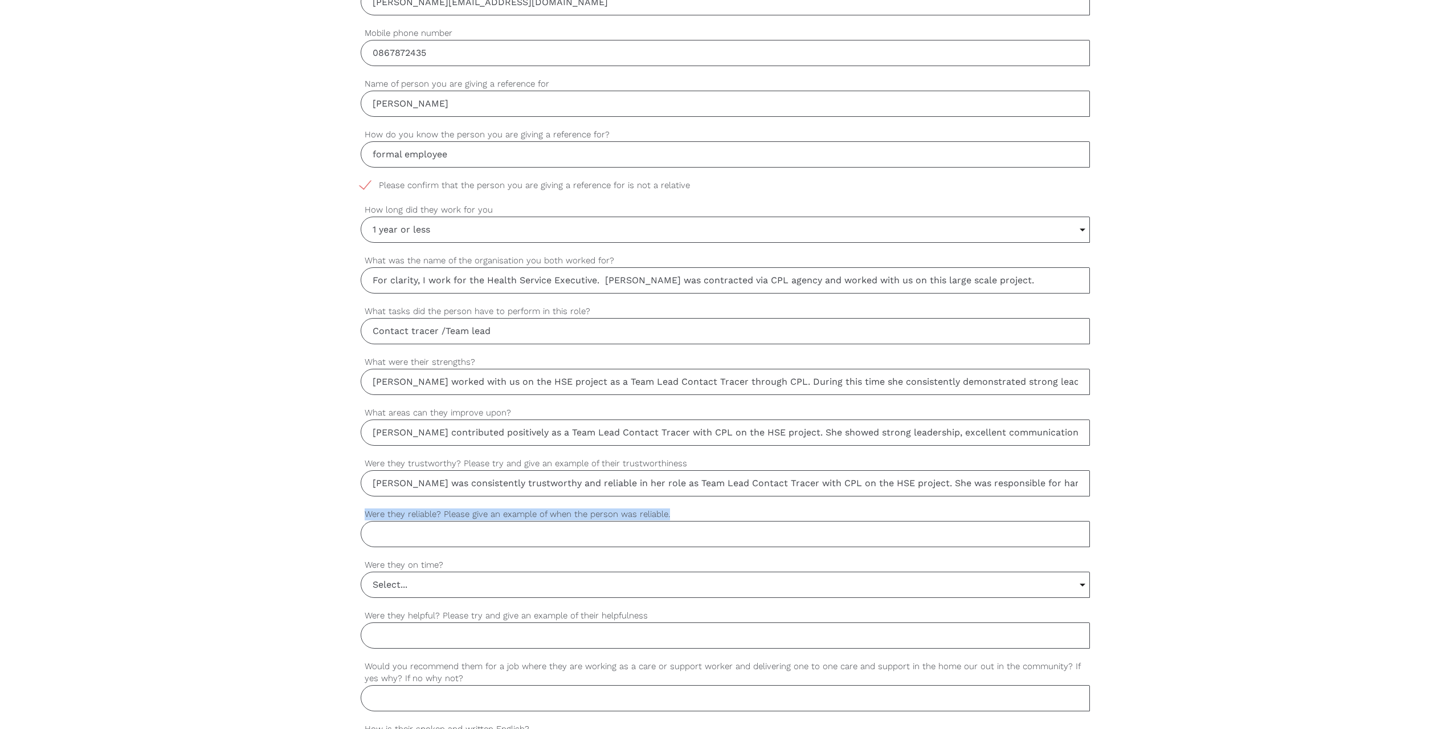
copy label "Were they reliable? Please give an example of when the person was reliable."
click at [421, 587] on input "Select..." at bounding box center [725, 584] width 728 height 25
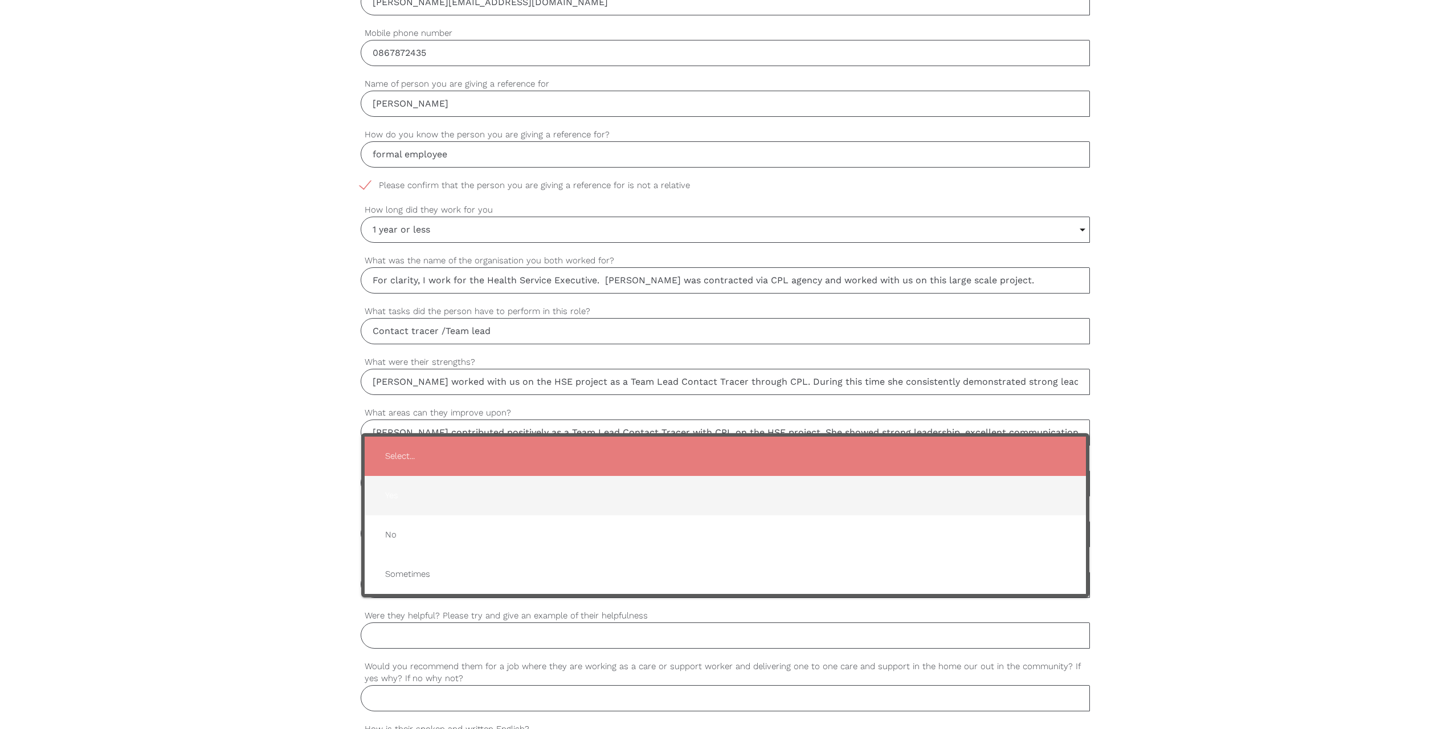
click at [446, 493] on span "Yes" at bounding box center [725, 495] width 699 height 28
type input "Yes"
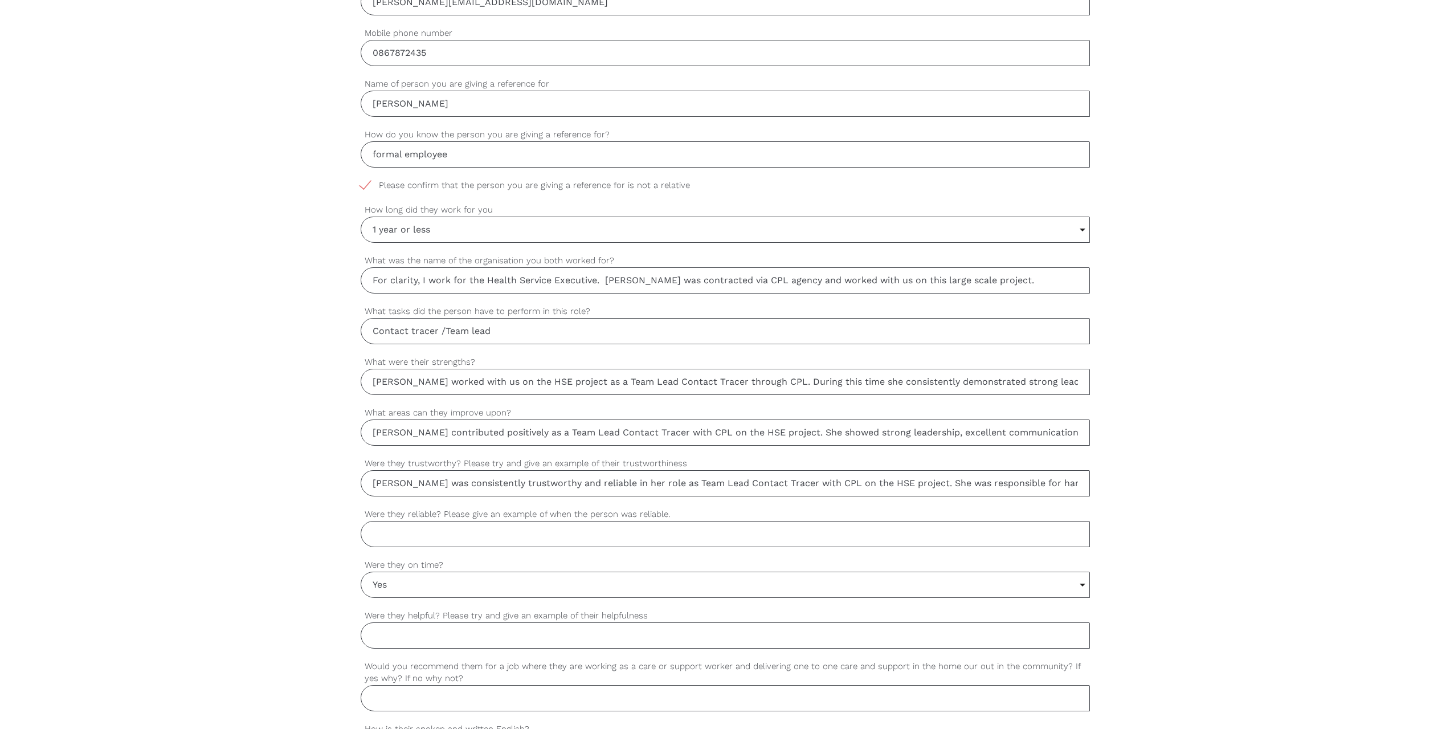
click at [501, 635] on input "Were they helpful? Please try and give an example of their helpfulness" at bounding box center [725, 635] width 729 height 26
click at [414, 537] on input "Were they reliable? Please give an example of when the person was reliable." at bounding box center [725, 534] width 729 height 26
paste input "Anna proved to be highly reliable throughout her time as a Team Lead Contact Tr…"
type input "Anna proved to be highly reliable throughout her time as a Team Lead Contact Tr…"
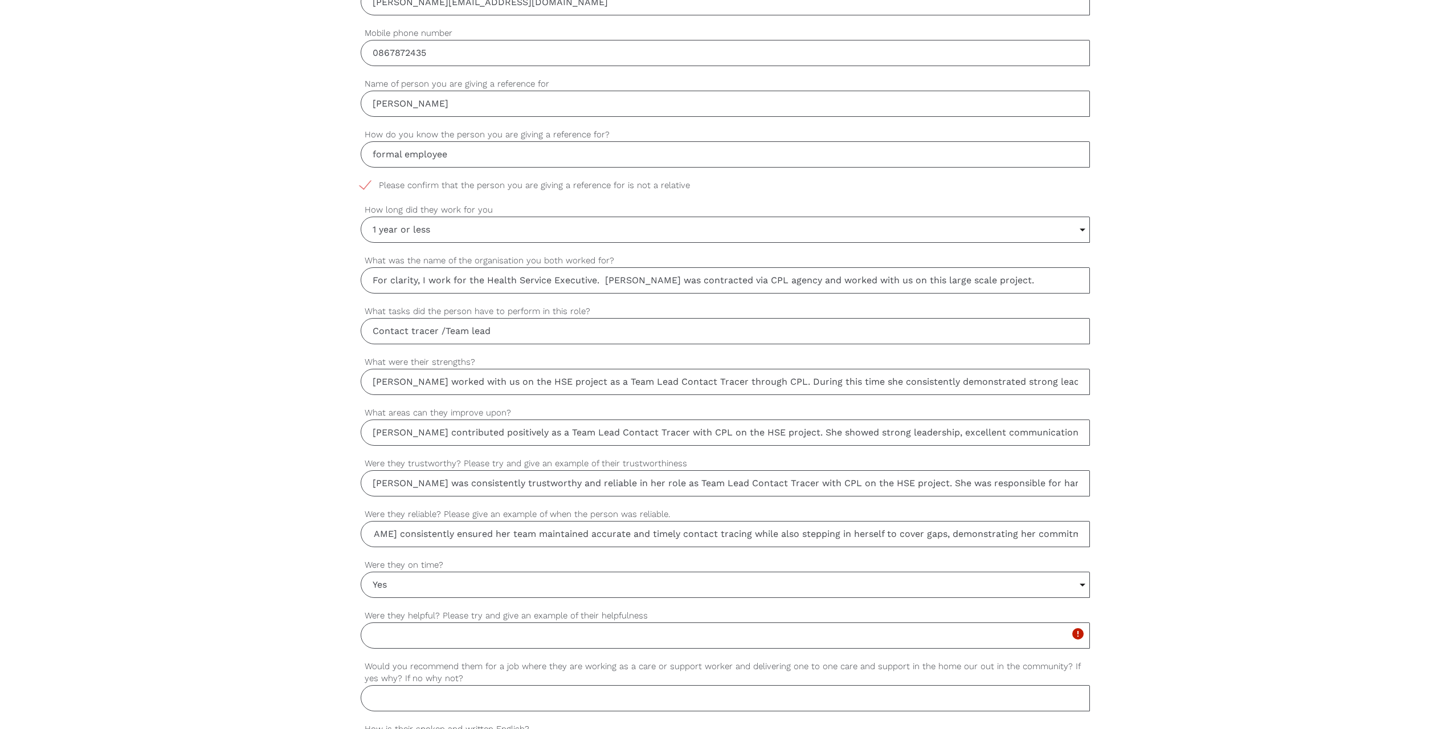
scroll to position [0, 0]
click at [424, 586] on input "Yes" at bounding box center [725, 584] width 728 height 25
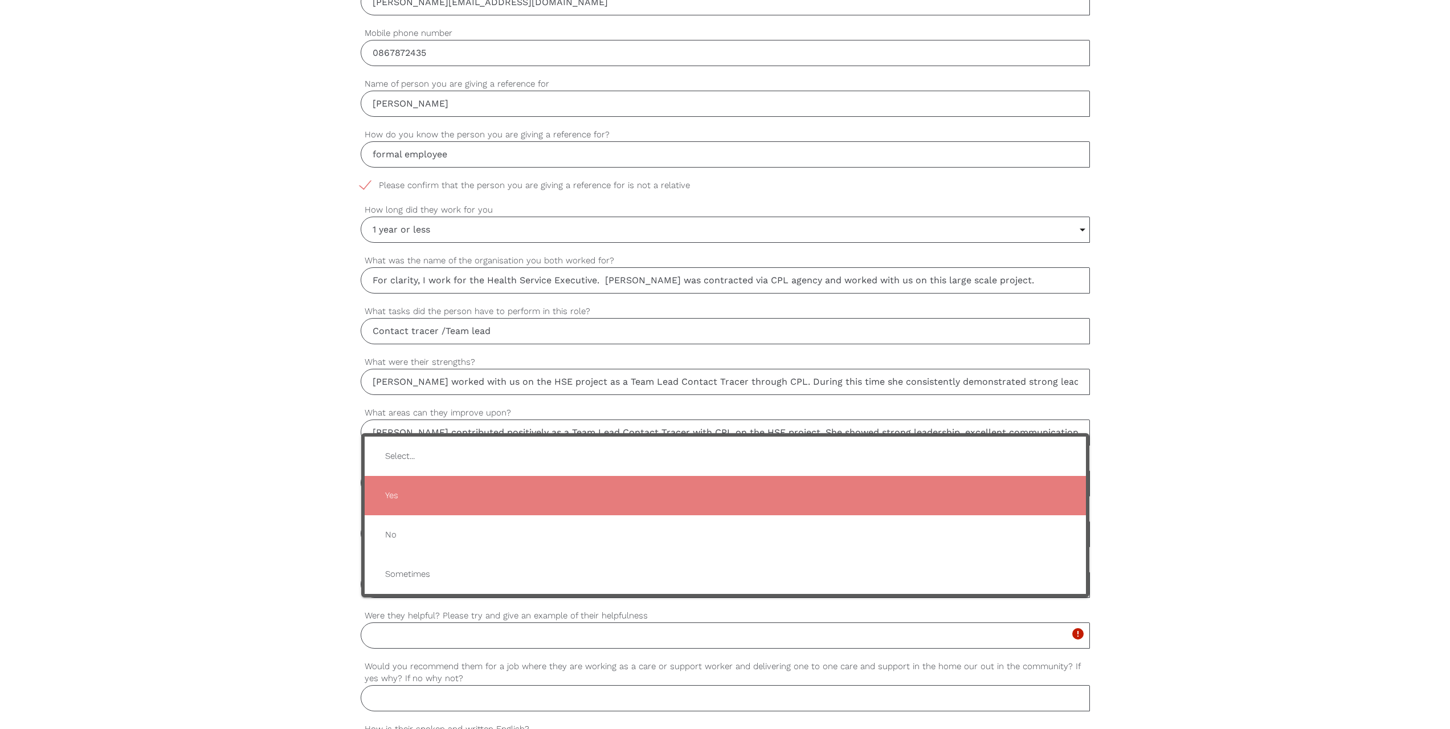
click at [444, 630] on input "Were they helpful? Please try and give an example of their helpfulness" at bounding box center [725, 635] width 729 height 26
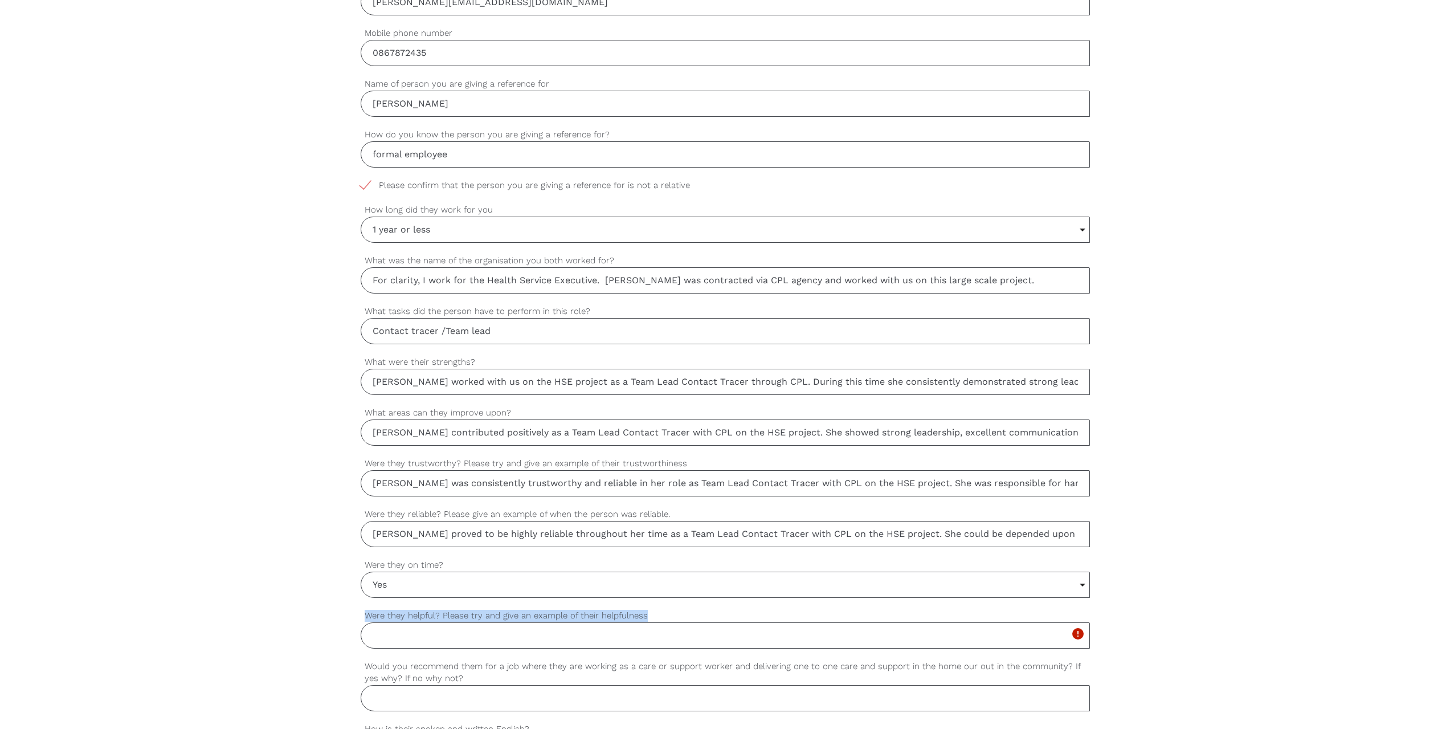
drag, startPoint x: 647, startPoint y: 613, endPoint x: 365, endPoint y: 610, distance: 282.1
click at [365, 610] on label "Were they helpful? Please try and give an example of their helpfulness" at bounding box center [725, 615] width 729 height 13
copy label "Were they helpful? Please try and give an example of their helpfulness"
click at [398, 637] on input "Were they helpful? Please try and give an example of their helpfulness" at bounding box center [725, 635] width 729 height 26
paste input "Anna was consistently helpful and supportive in her role as Team Lead Contact T…"
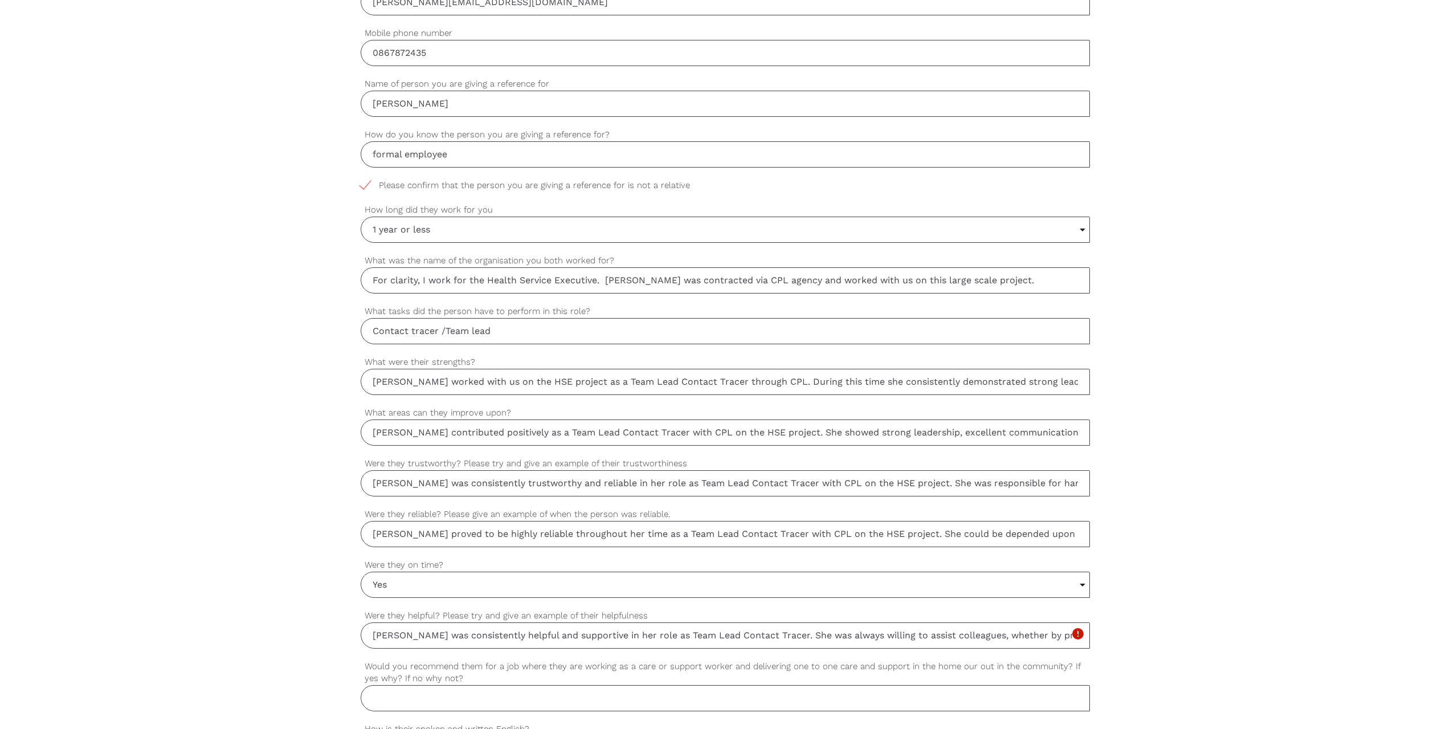
scroll to position [0, 1444]
type input "Anna was consistently helpful and supportive in her role as Team Lead Contact T…"
click at [464, 697] on input "Would you recommend them for a job where they are working as a care or support …" at bounding box center [725, 698] width 729 height 26
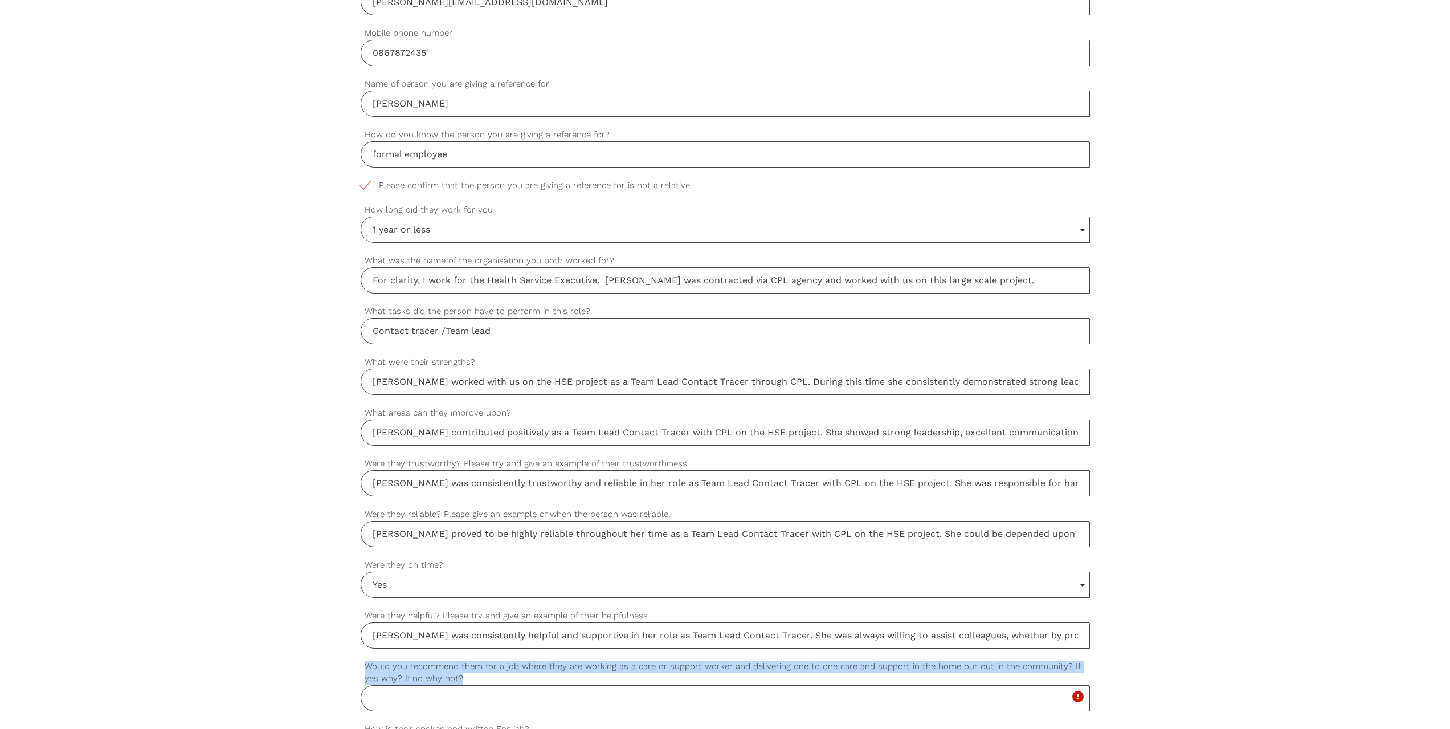
drag, startPoint x: 456, startPoint y: 680, endPoint x: 361, endPoint y: 663, distance: 96.0
click at [361, 663] on label "Would you recommend them for a job where they are working as a care or support …" at bounding box center [725, 672] width 729 height 25
copy label "Would you recommend them for a job where they are working as a care or support …"
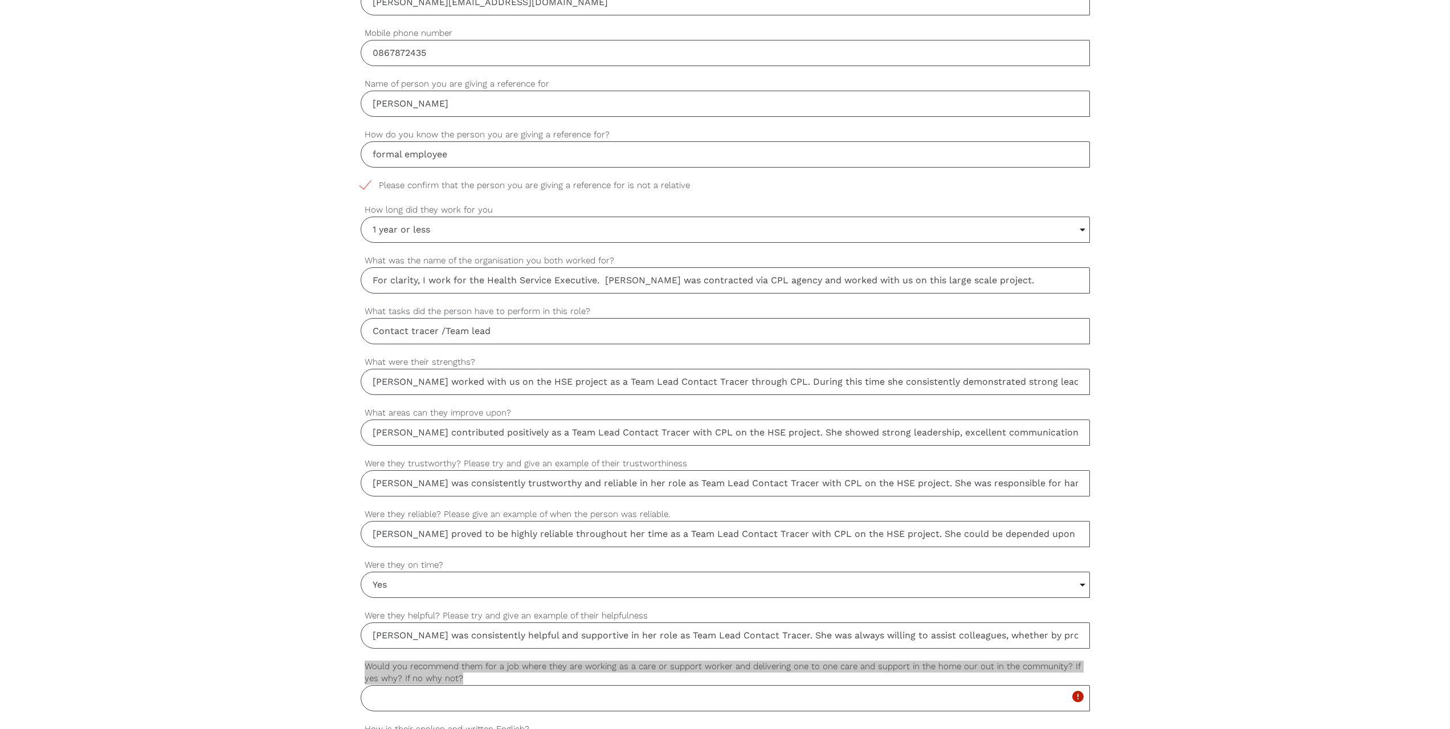
scroll to position [940, 0]
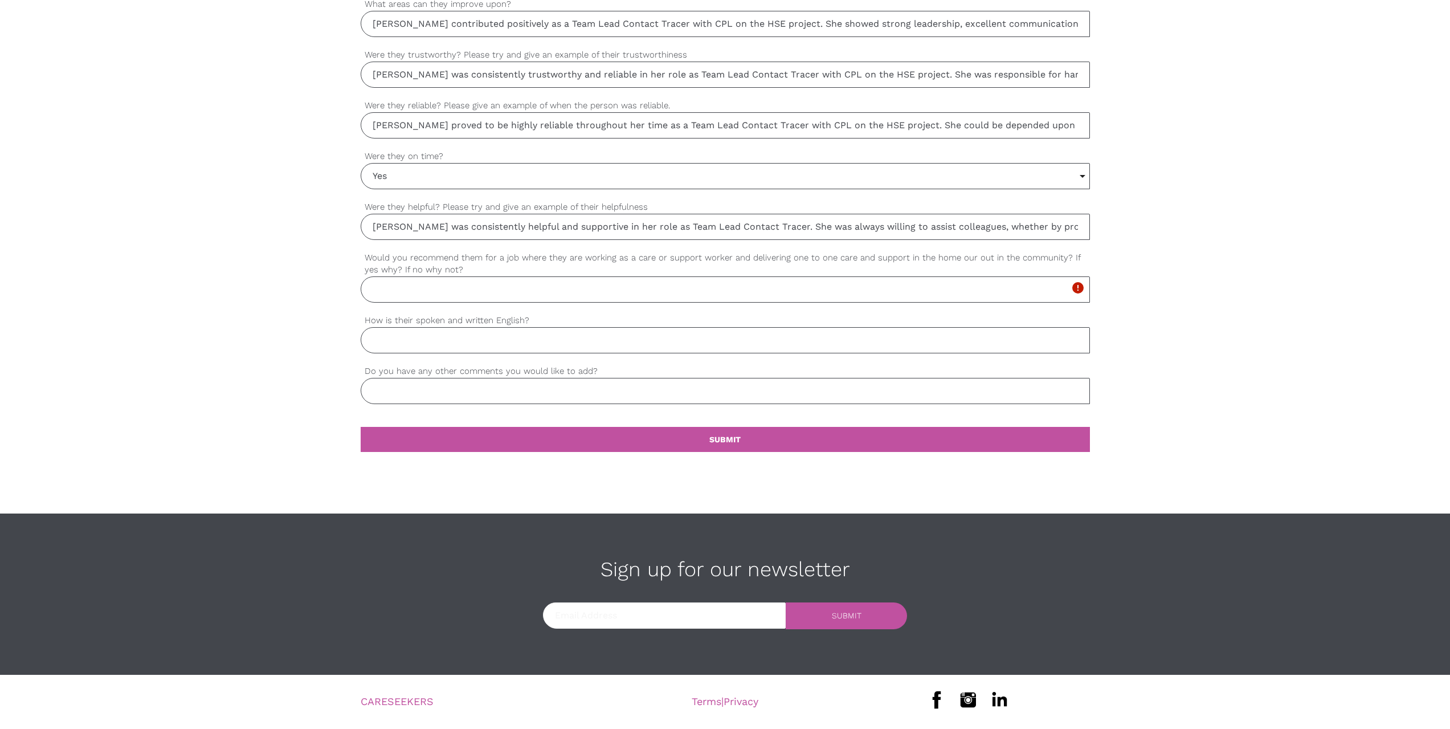
drag, startPoint x: 380, startPoint y: 343, endPoint x: 389, endPoint y: 342, distance: 8.6
click at [380, 342] on input "How is their spoken and written English?" at bounding box center [725, 340] width 729 height 26
type input "very good"
click at [422, 391] on input "Do you have any other comments you would like to add?" at bounding box center [725, 391] width 729 height 26
click at [382, 289] on input "Would you recommend them for a job where they are working as a care or support …" at bounding box center [725, 289] width 729 height 26
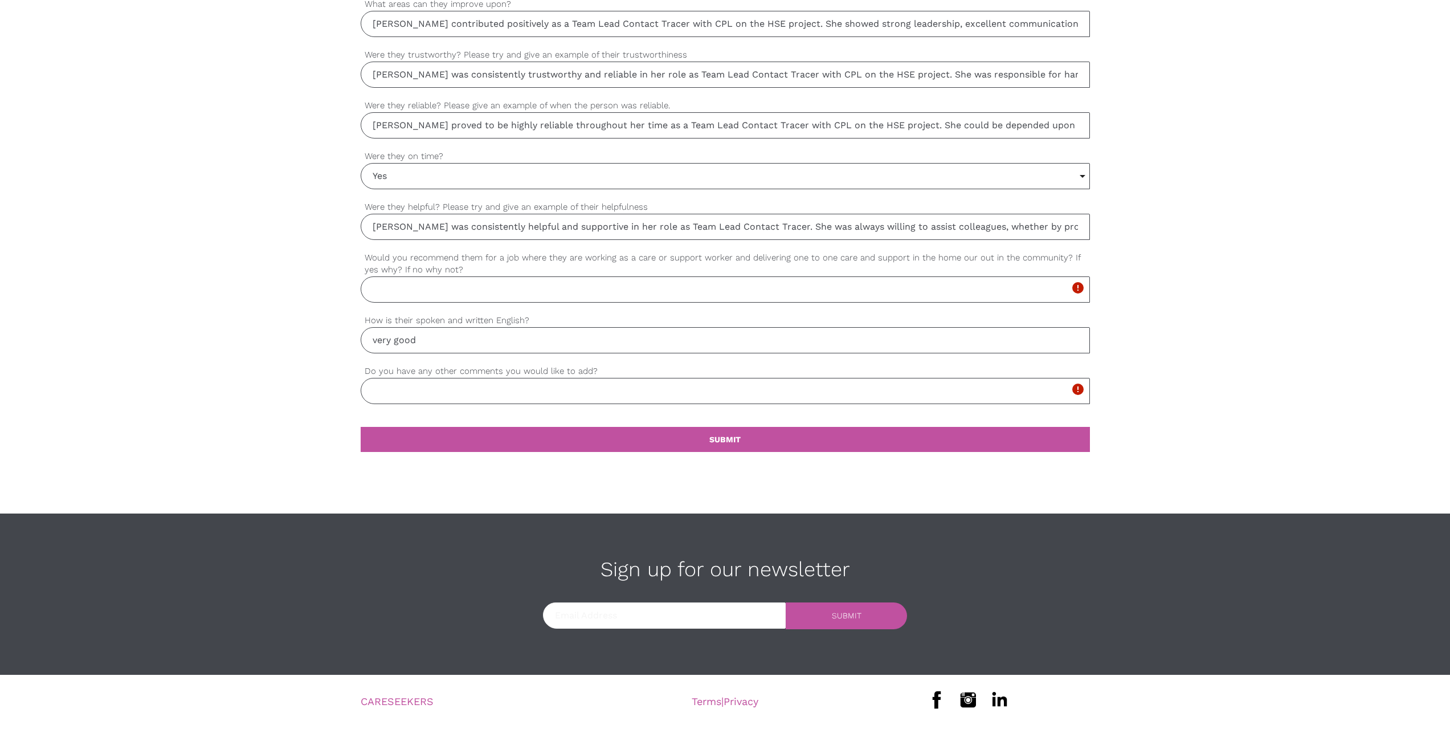
paste input "Yes, I would recommend Anna for a role as a care or support worker delivering o…"
type input "Yes, I would recommend Anna for a role as a care or support worker delivering o…"
click at [390, 388] on input "Do you have any other comments you would like to add?" at bounding box center [725, 391] width 729 height 26
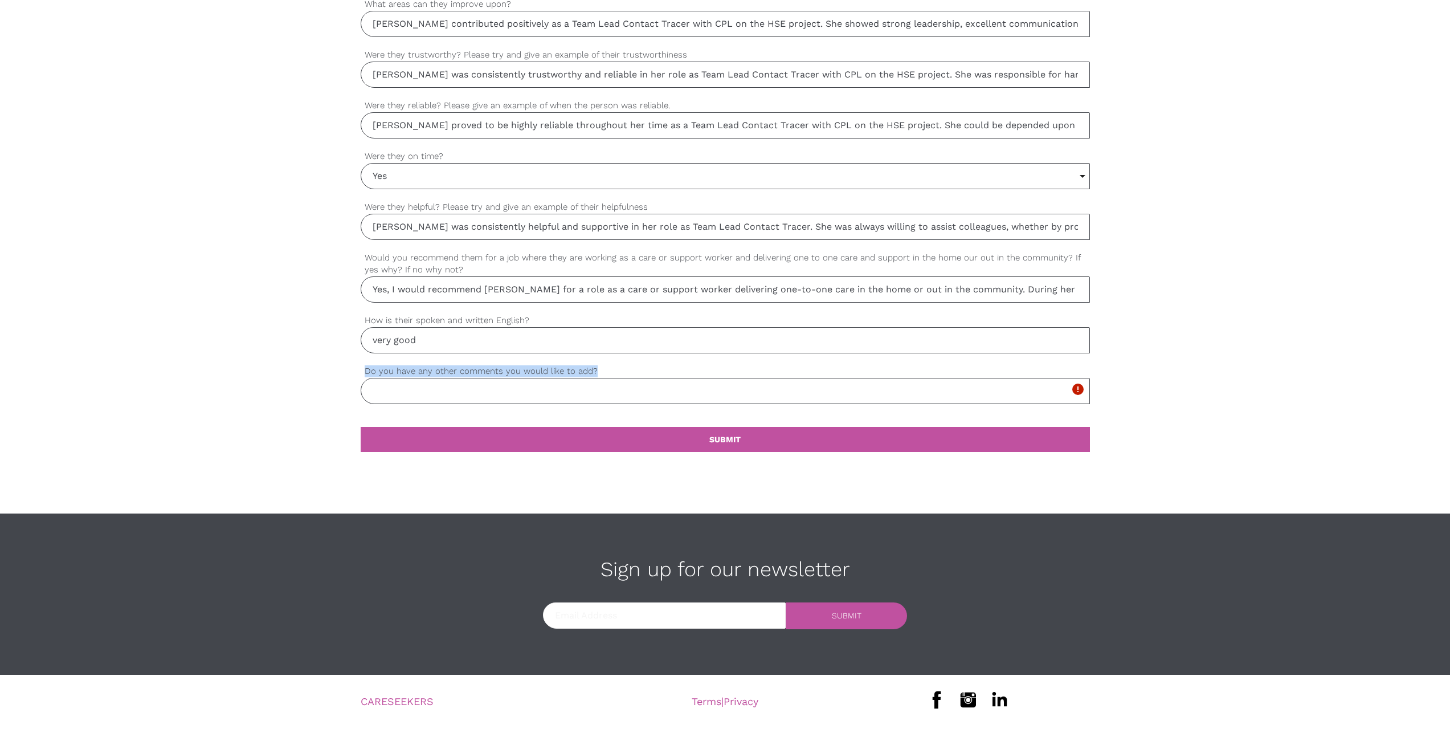
drag, startPoint x: 623, startPoint y: 368, endPoint x: 385, endPoint y: 374, distance: 237.7
copy label "Do you have any other comments you would like to add?"
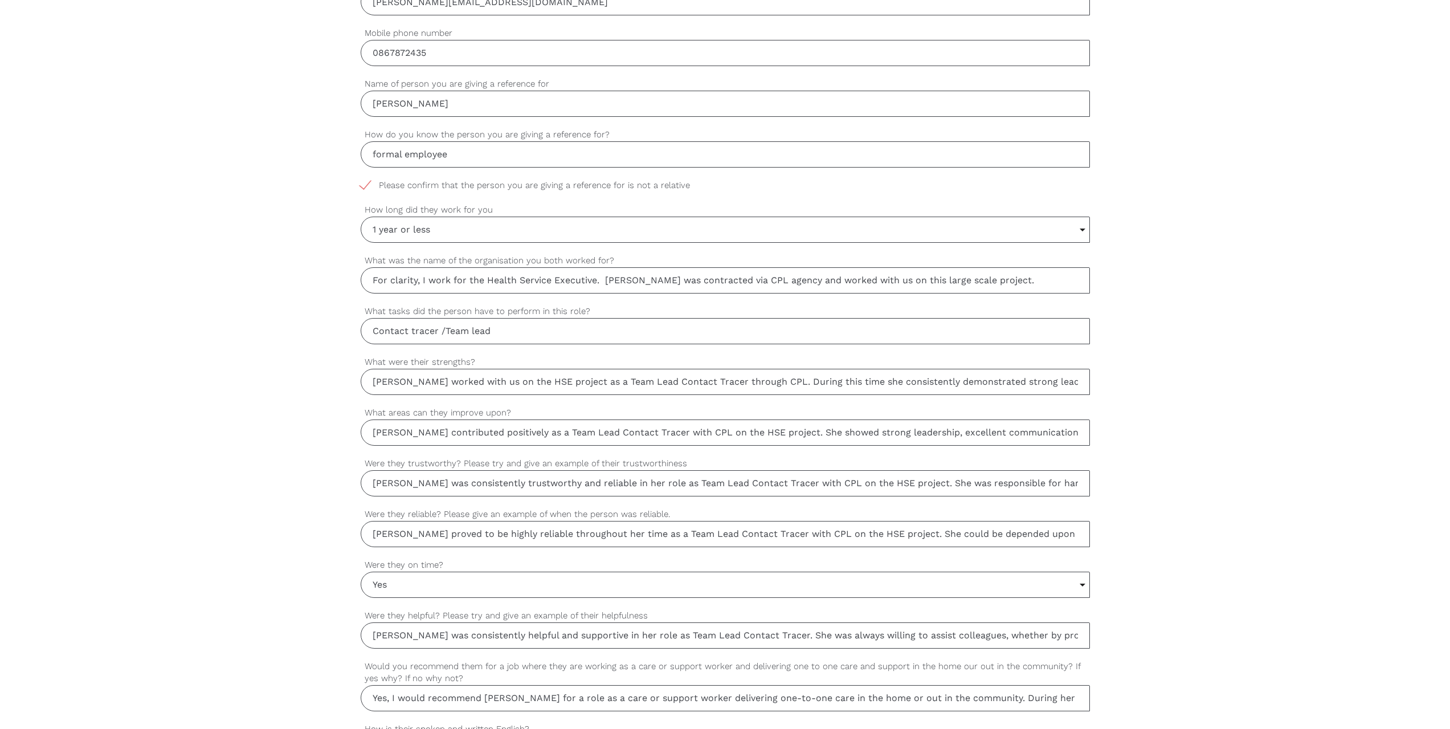
scroll to position [940, 0]
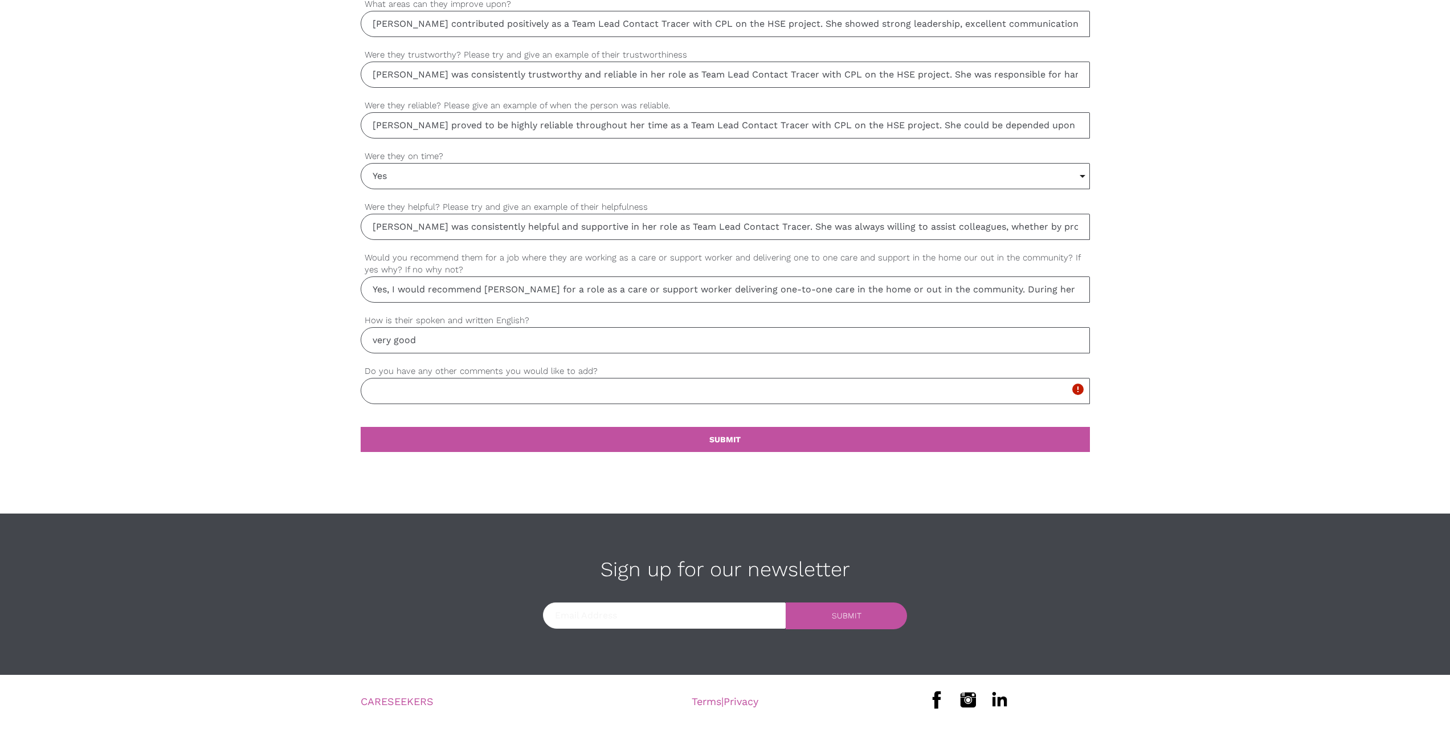
click at [393, 387] on input "Do you have any other comments you would like to add?" at bounding box center [725, 391] width 729 height 26
paste input "I found Anna to be a positive and committed member of the team who approached h…"
type input "I found Anna to be a positive and committed member of the team who approached h…"
click at [748, 444] on link "settings SUBMIT" at bounding box center [725, 439] width 729 height 25
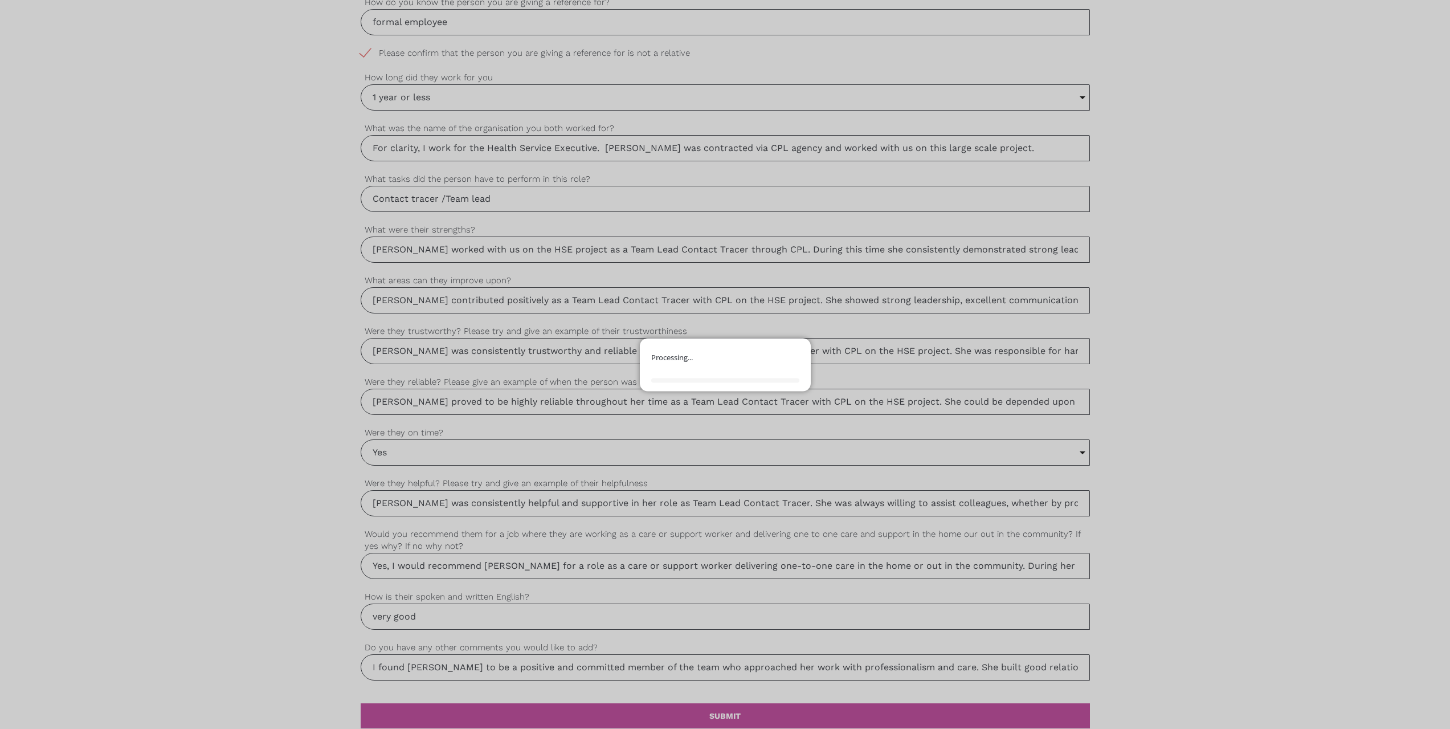
scroll to position [409, 0]
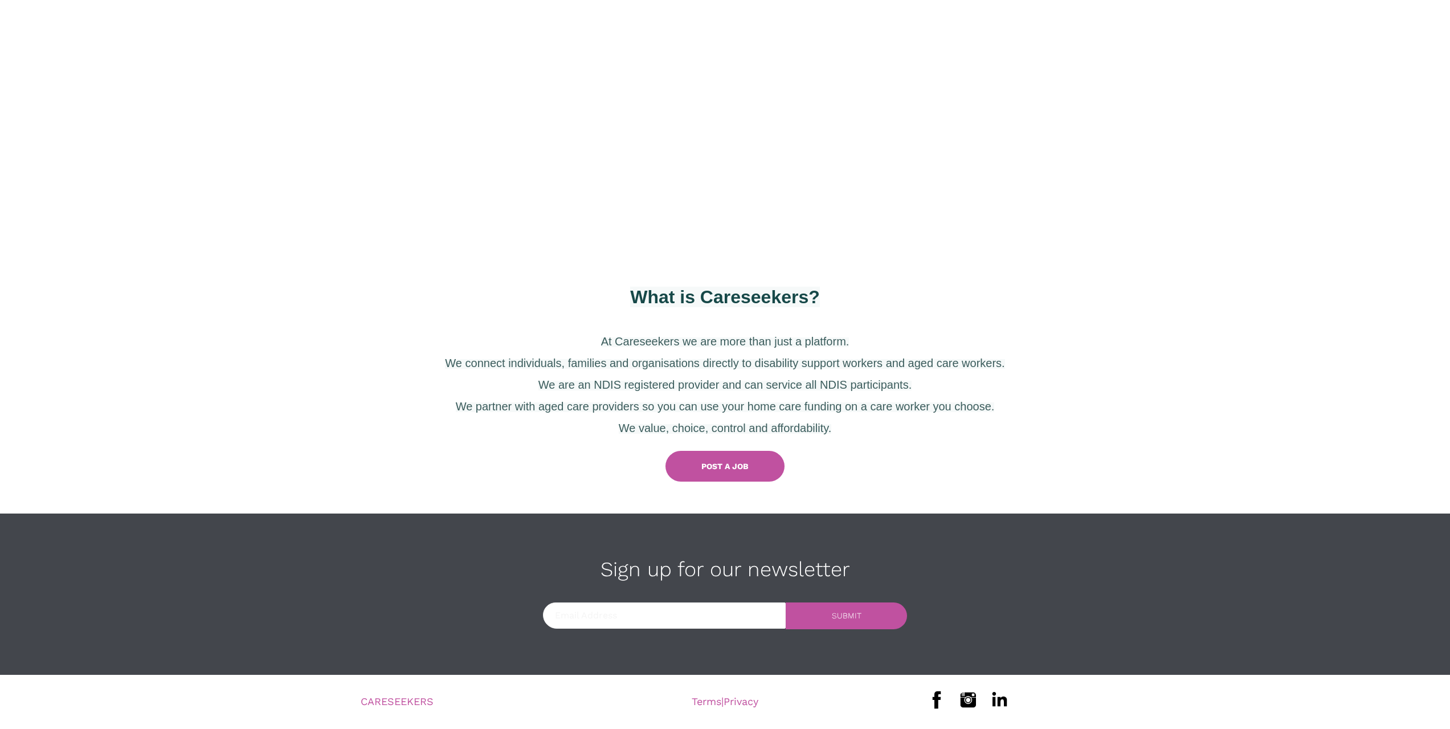
scroll to position [321, 0]
